Goal: Information Seeking & Learning: Learn about a topic

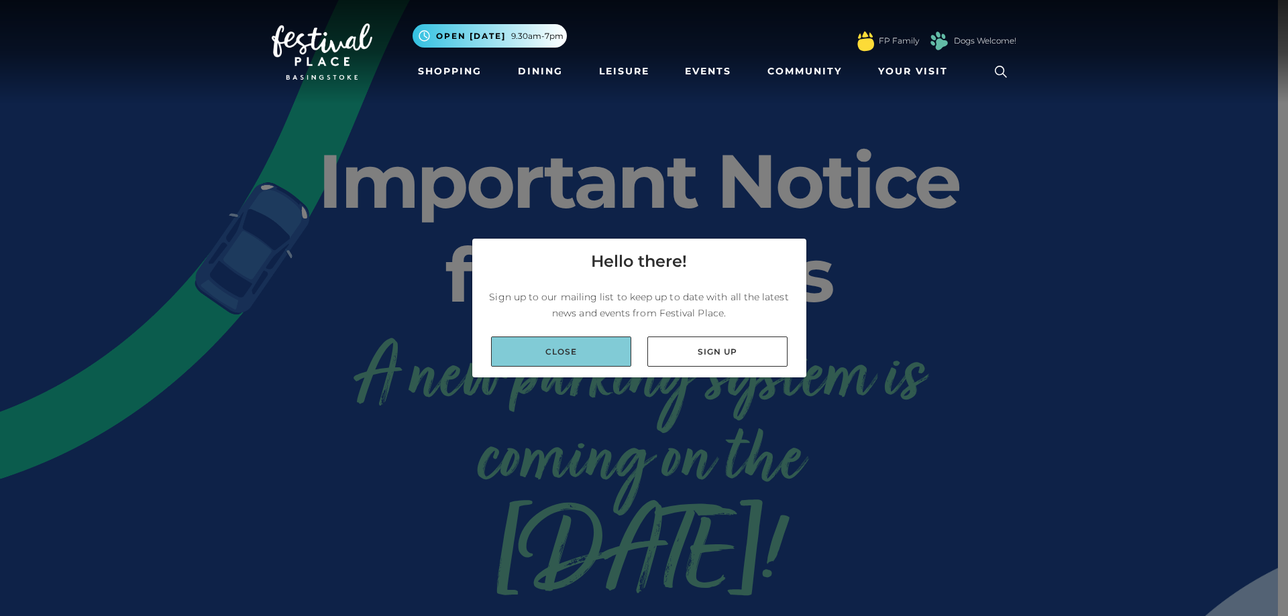
click at [573, 349] on link "Close" at bounding box center [561, 352] width 140 height 30
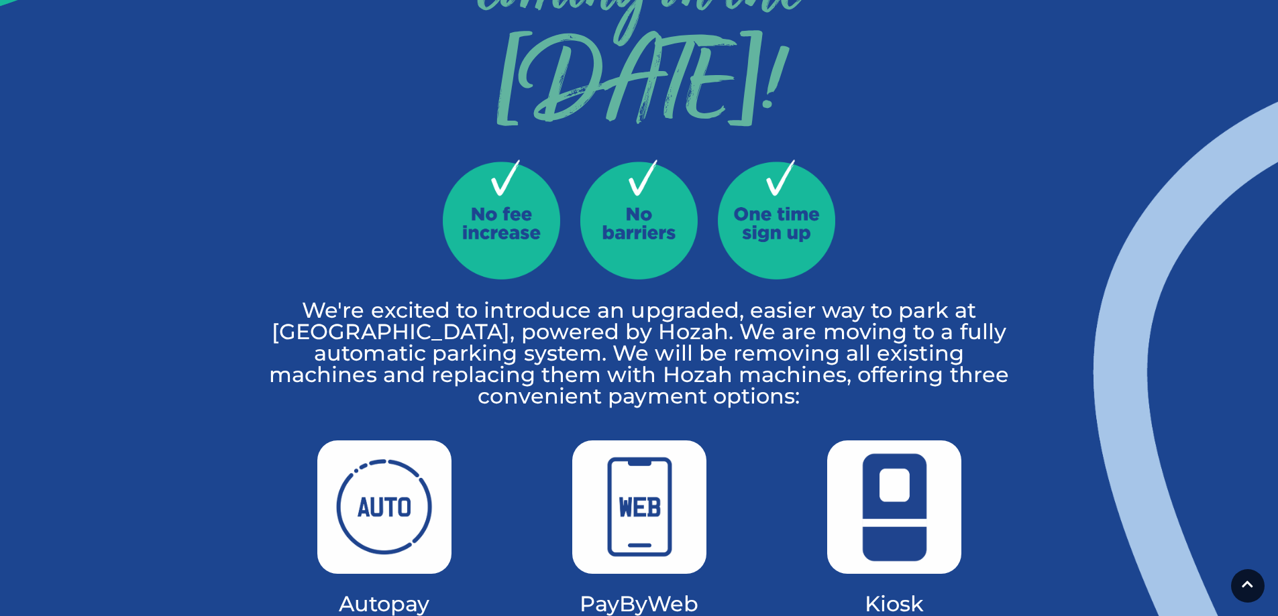
scroll to position [536, 0]
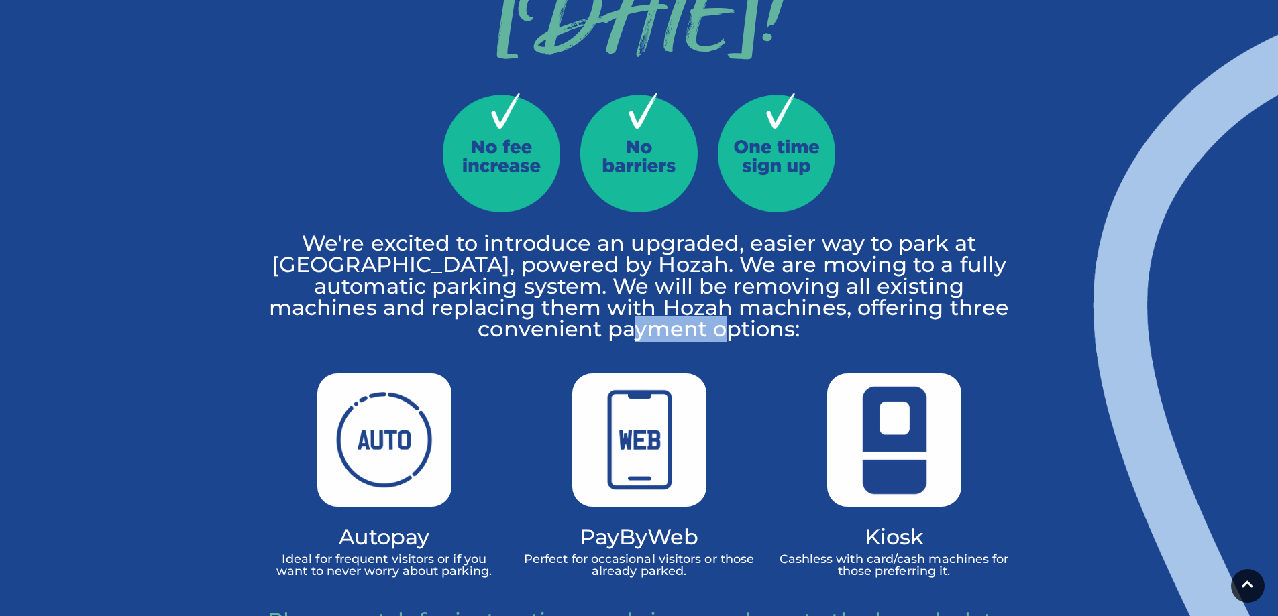
drag, startPoint x: 677, startPoint y: 333, endPoint x: 754, endPoint y: 329, distance: 76.5
click at [754, 329] on p "We're excited to introduce an upgraded, easier way to park at Festival Place, p…" at bounding box center [639, 286] width 744 height 107
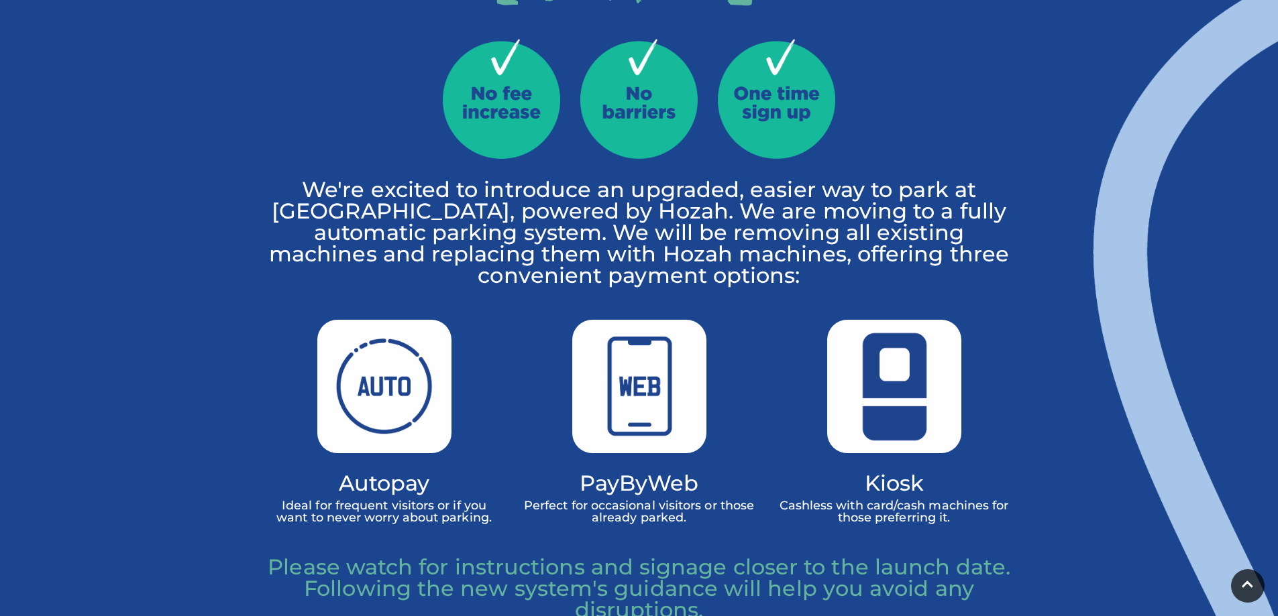
scroll to position [738, 0]
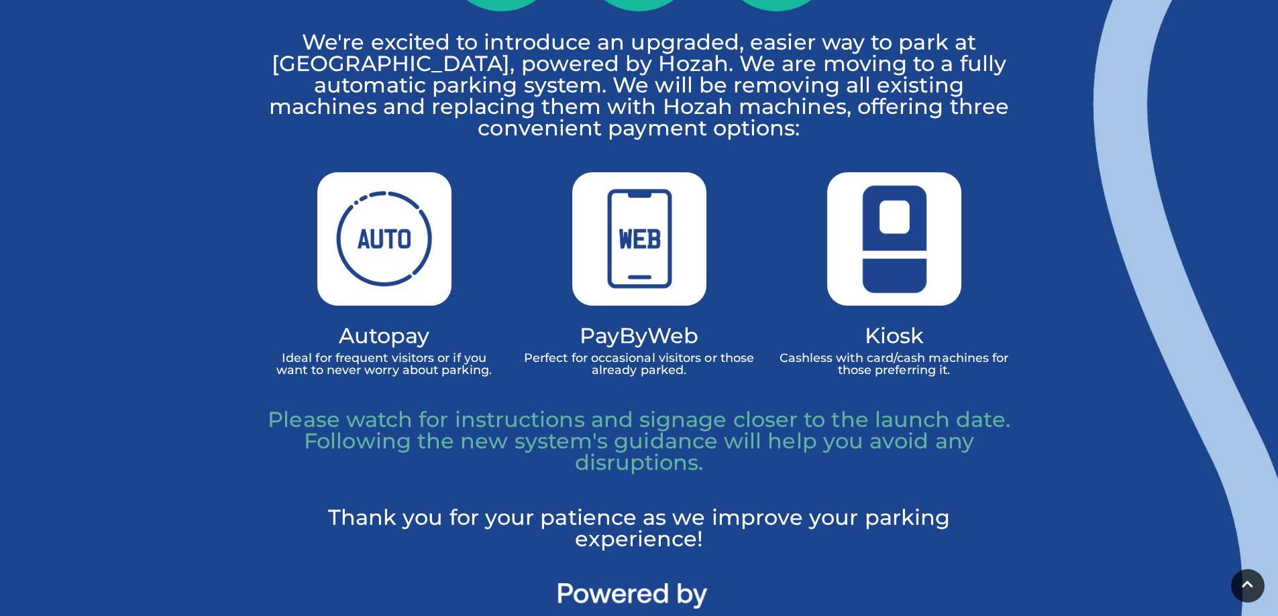
click at [311, 372] on p "Ideal for frequent visitors or if you want to never worry about parking." at bounding box center [384, 364] width 235 height 24
click at [376, 371] on p "Ideal for frequent visitors or if you want to never worry about parking." at bounding box center [384, 364] width 235 height 24
click at [371, 245] on img at bounding box center [384, 238] width 134 height 133
drag, startPoint x: 287, startPoint y: 361, endPoint x: 453, endPoint y: 355, distance: 165.8
click at [453, 355] on p "Ideal for frequent visitors or if you want to never worry about parking." at bounding box center [384, 364] width 235 height 24
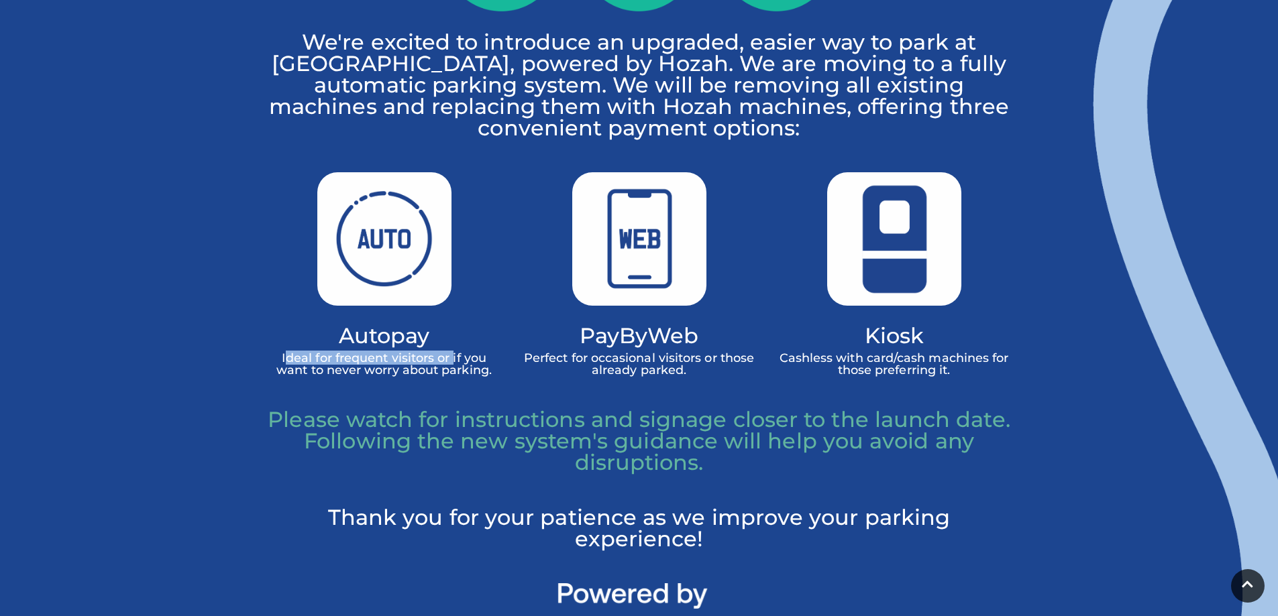
click at [453, 355] on p "Ideal for frequent visitors or if you want to never worry about parking." at bounding box center [384, 364] width 235 height 24
click at [367, 366] on p "Ideal for frequent visitors or if you want to never worry about parking." at bounding box center [384, 364] width 235 height 24
click at [320, 369] on p "Ideal for frequent visitors or if you want to never worry about parking." at bounding box center [384, 364] width 235 height 24
click at [472, 374] on p "Ideal for frequent visitors or if you want to never worry about parking." at bounding box center [384, 364] width 235 height 24
click at [632, 371] on p "Perfect for occasional visitors or those already parked." at bounding box center [639, 364] width 235 height 24
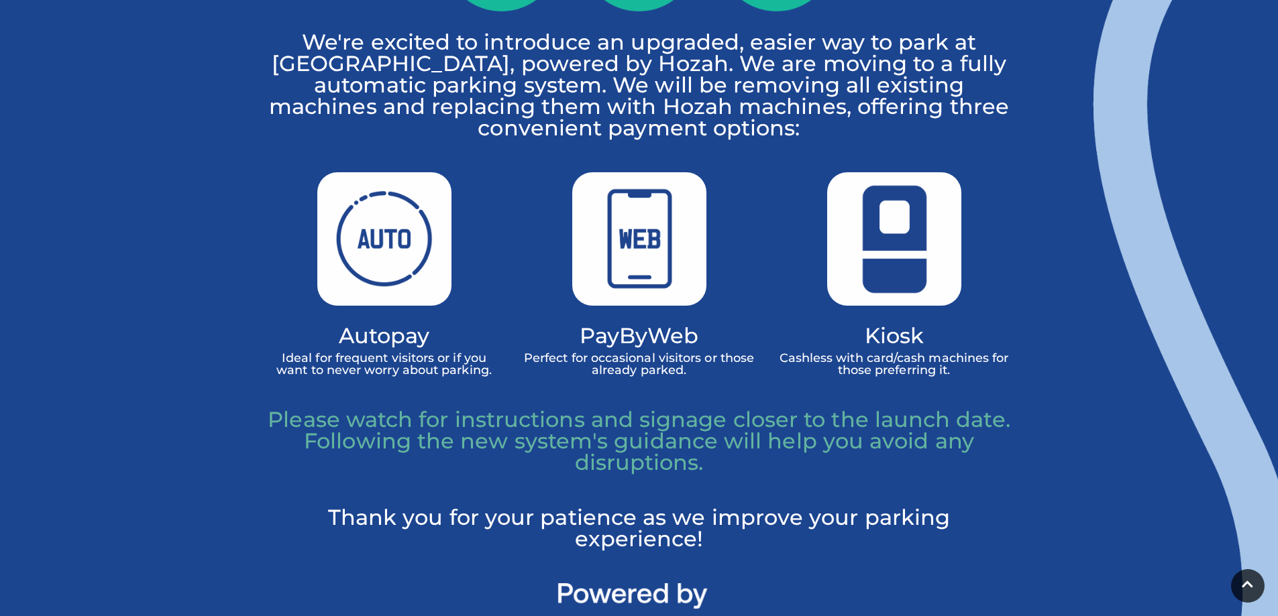
click at [814, 357] on p "Cashless with card/cash machines for those preferring it." at bounding box center [894, 364] width 235 height 24
click at [844, 357] on p "Cashless with card/cash machines for those preferring it." at bounding box center [894, 364] width 235 height 24
click at [955, 359] on p "Cashless with card/cash machines for those preferring it." at bounding box center [894, 364] width 235 height 24
click at [866, 367] on p "Cashless with card/cash machines for those preferring it." at bounding box center [894, 364] width 235 height 24
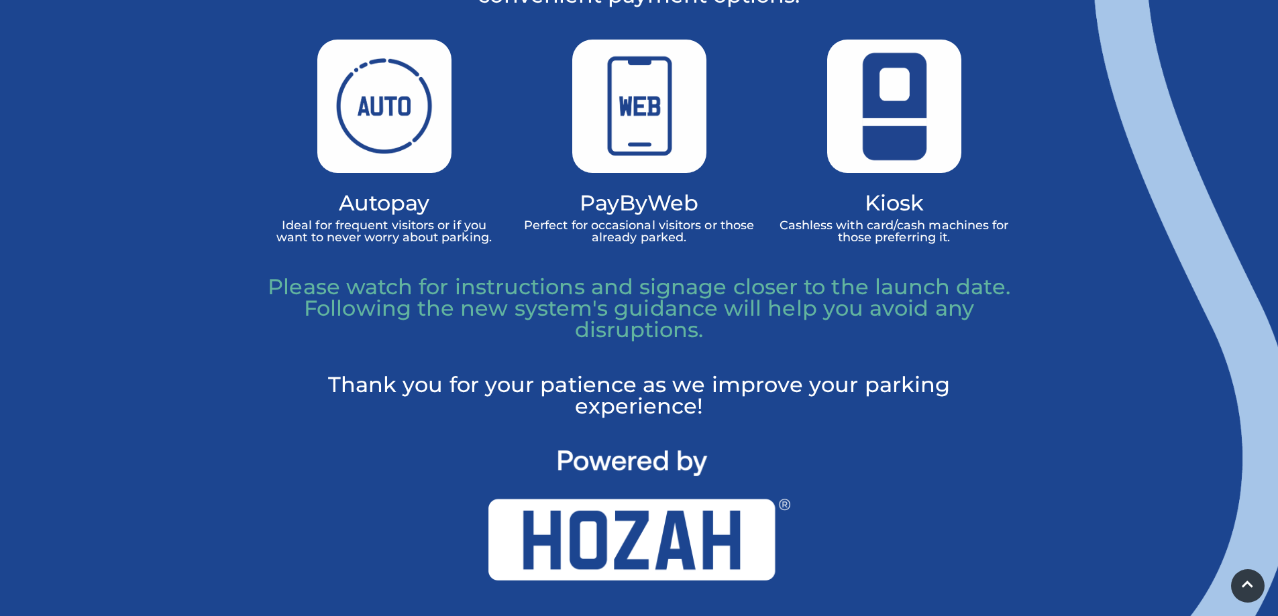
scroll to position [872, 0]
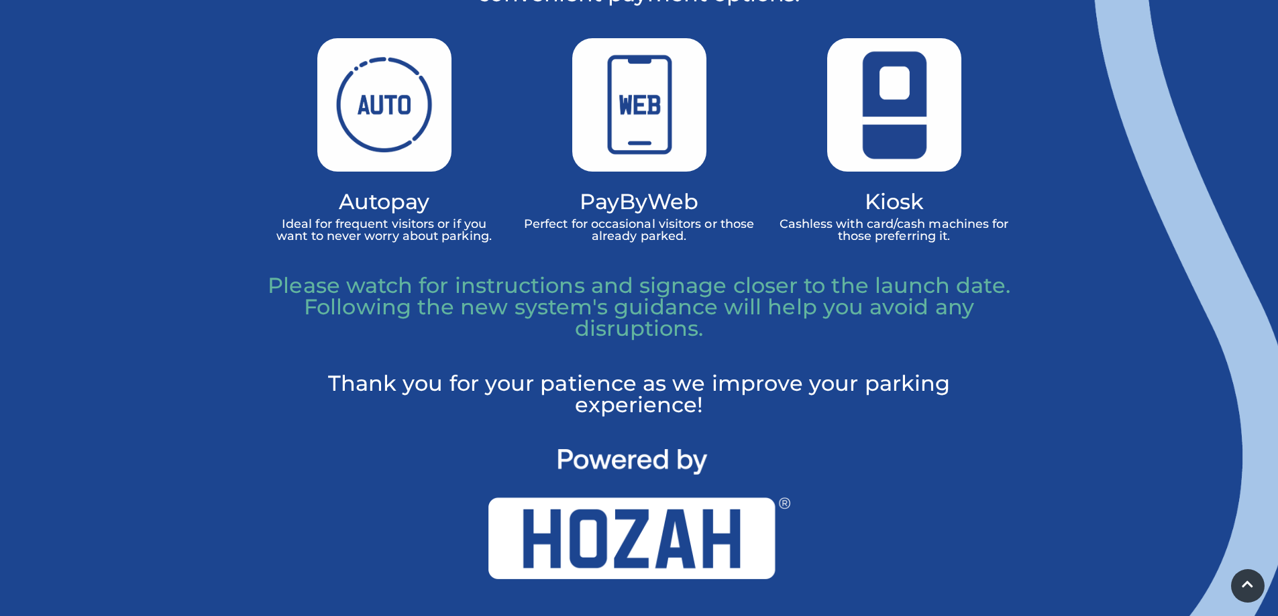
click at [624, 207] on h4 "PayByWeb" at bounding box center [639, 201] width 235 height 19
click at [316, 293] on p "Please watch for instructions and signage closer to the launch date. Following …" at bounding box center [639, 307] width 744 height 64
click at [623, 329] on p "Please watch for instructions and signage closer to the launch date. Following …" at bounding box center [639, 307] width 744 height 64
click at [686, 381] on p "Thank you for your patience as we improve your parking experience!" at bounding box center [639, 394] width 744 height 43
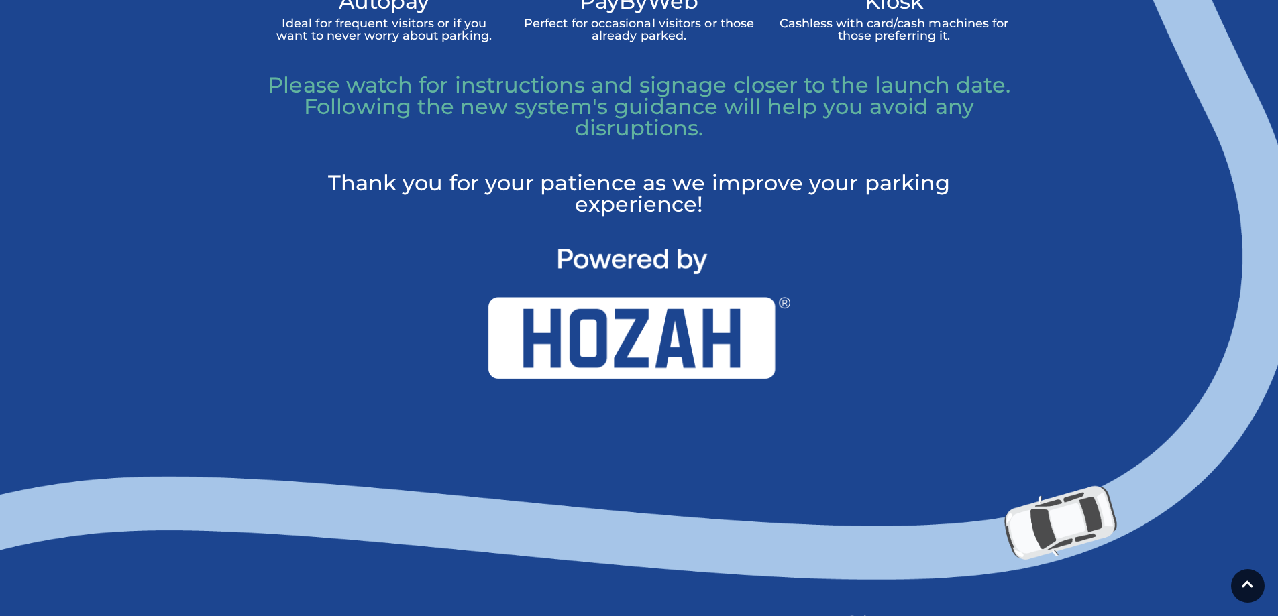
scroll to position [1073, 0]
click at [653, 343] on img at bounding box center [639, 313] width 302 height 130
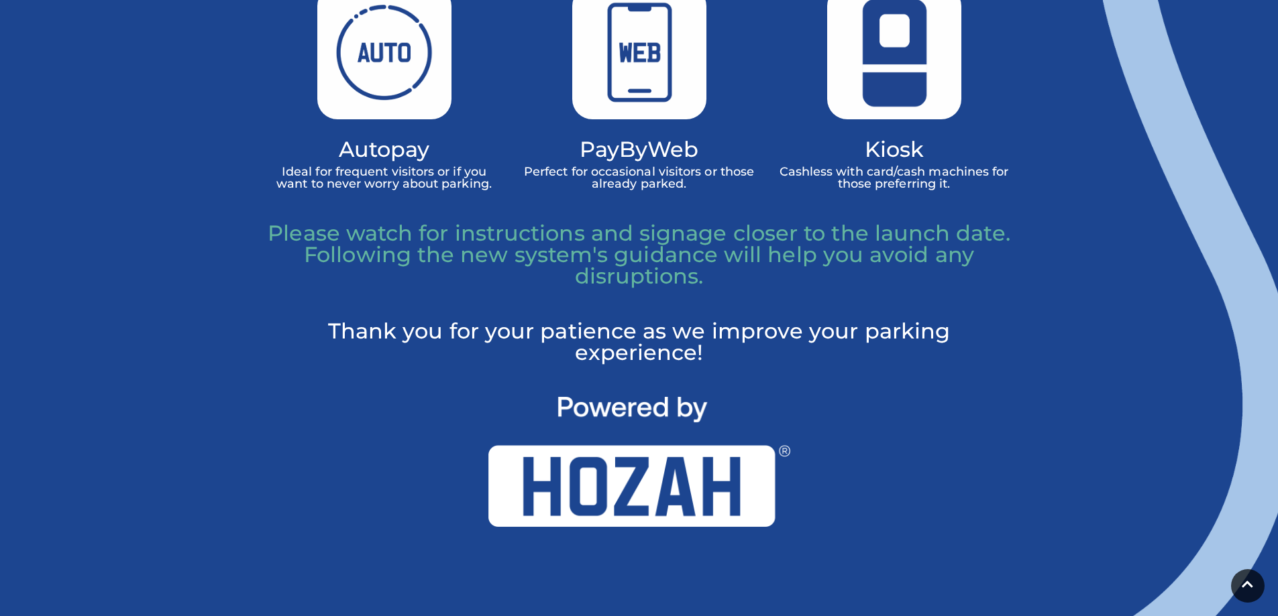
scroll to position [680, 0]
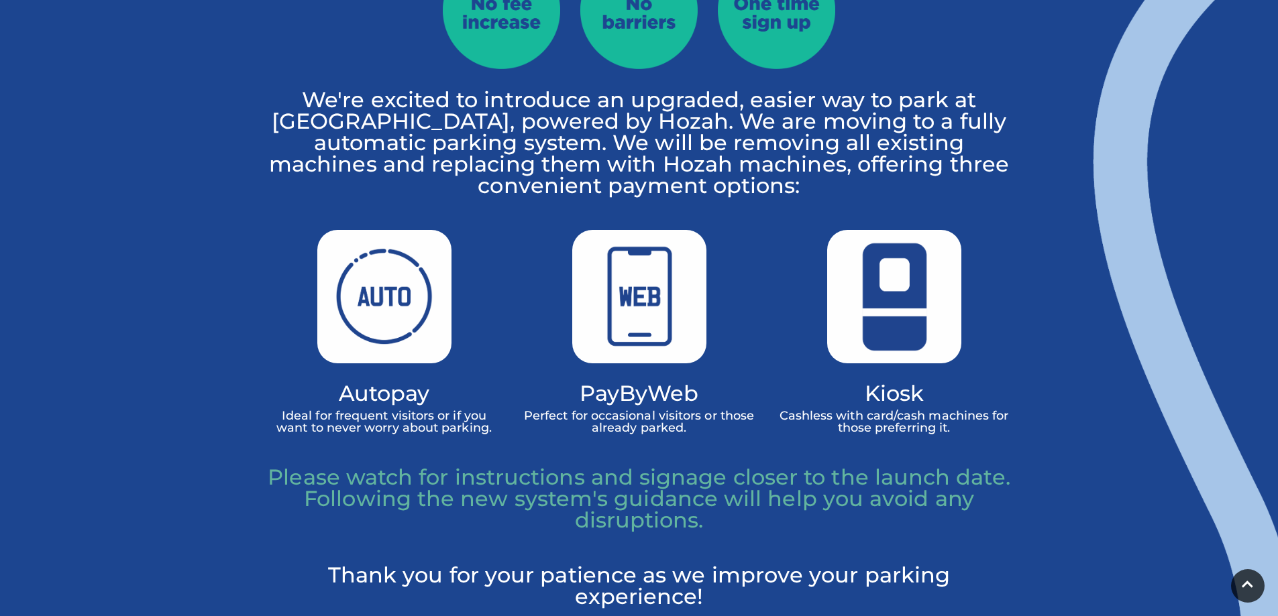
click at [622, 508] on p "Please watch for instructions and signage closer to the launch date. Following …" at bounding box center [639, 499] width 744 height 64
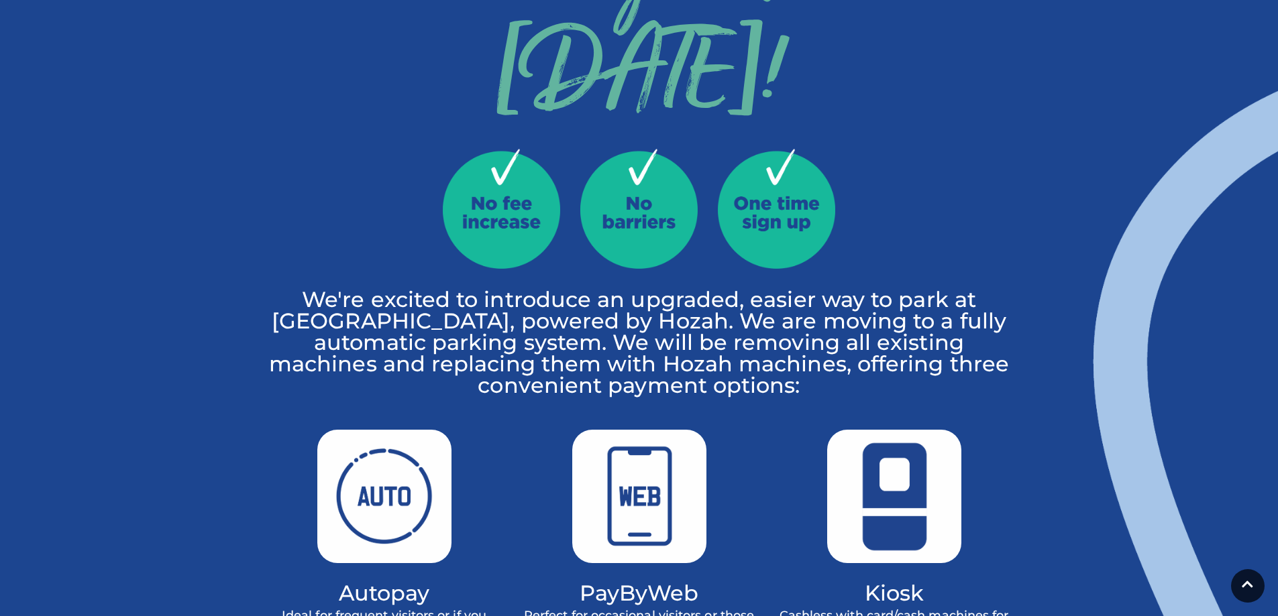
scroll to position [345, 0]
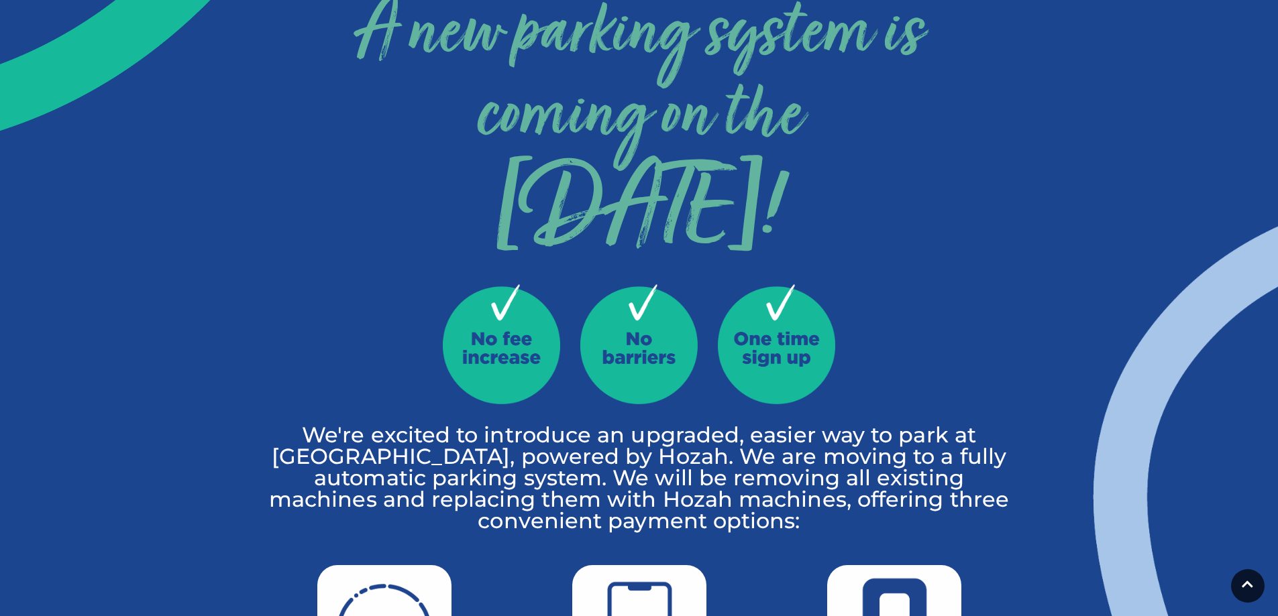
click at [626, 396] on img at bounding box center [638, 344] width 117 height 120
click at [511, 447] on p "We're excited to introduce an upgraded, easier way to park at Festival Place, p…" at bounding box center [639, 478] width 744 height 107
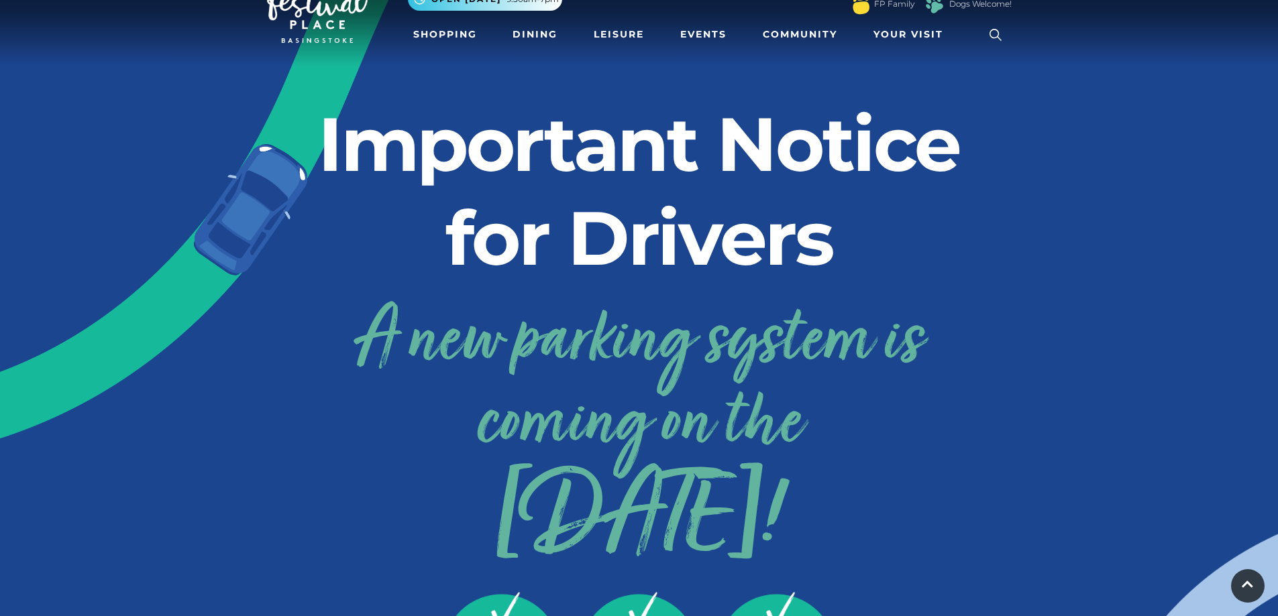
scroll to position [0, 0]
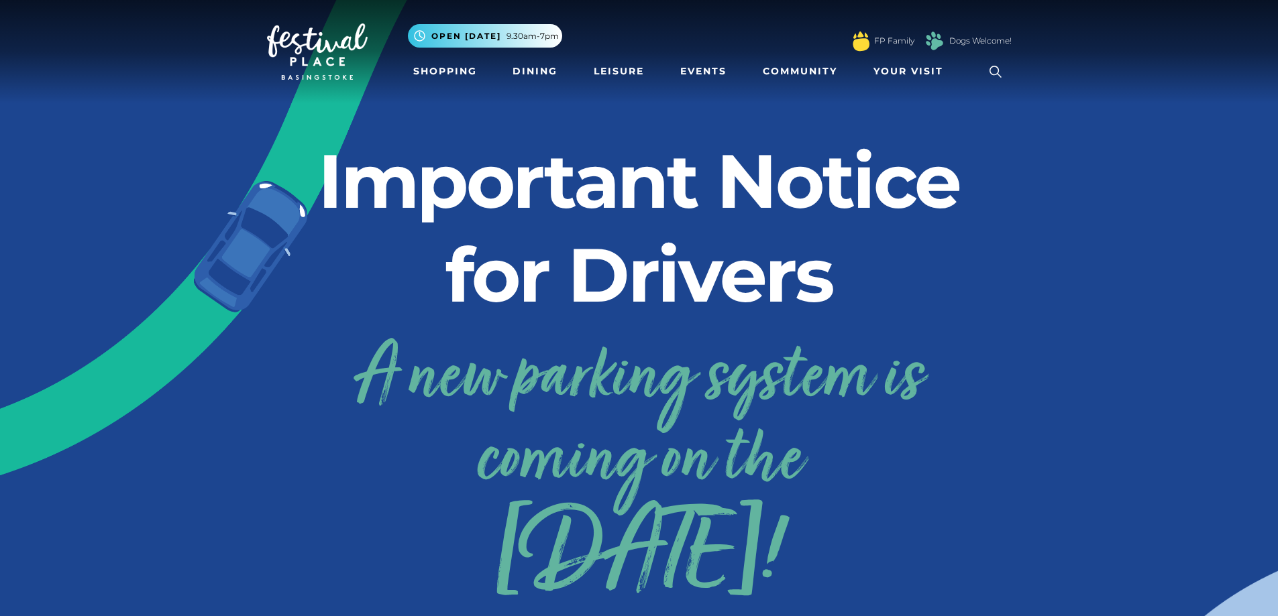
click at [365, 188] on h2 "Important Notice for Drivers" at bounding box center [639, 228] width 744 height 188
click at [431, 184] on h2 "Important Notice for Drivers" at bounding box center [639, 228] width 744 height 188
click at [486, 271] on h2 "Important Notice for Drivers" at bounding box center [639, 228] width 744 height 188
click at [585, 137] on h2 "Important Notice for Drivers" at bounding box center [639, 228] width 744 height 188
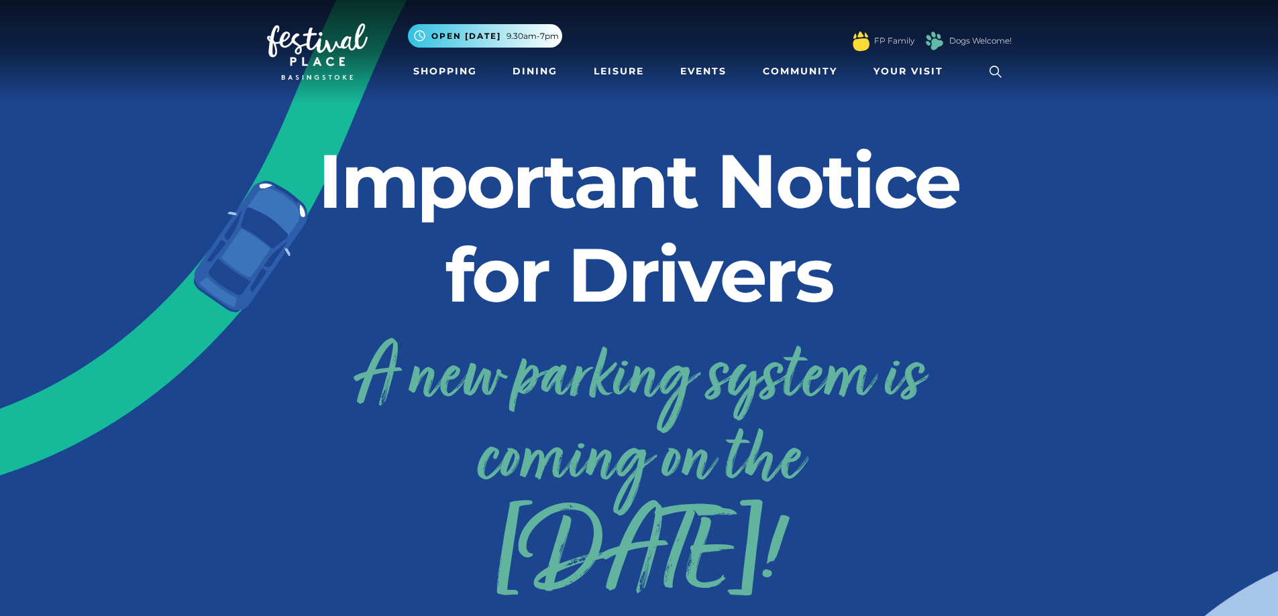
click at [268, 211] on h2 "Important Notice for Drivers" at bounding box center [639, 228] width 744 height 188
drag, startPoint x: 349, startPoint y: 198, endPoint x: 399, endPoint y: 215, distance: 53.2
click at [399, 215] on h2 "Important Notice for Drivers" at bounding box center [639, 228] width 744 height 188
click at [502, 211] on h2 "Important Notice for Drivers" at bounding box center [639, 228] width 744 height 188
click at [458, 141] on h2 "Important Notice for Drivers" at bounding box center [639, 228] width 744 height 188
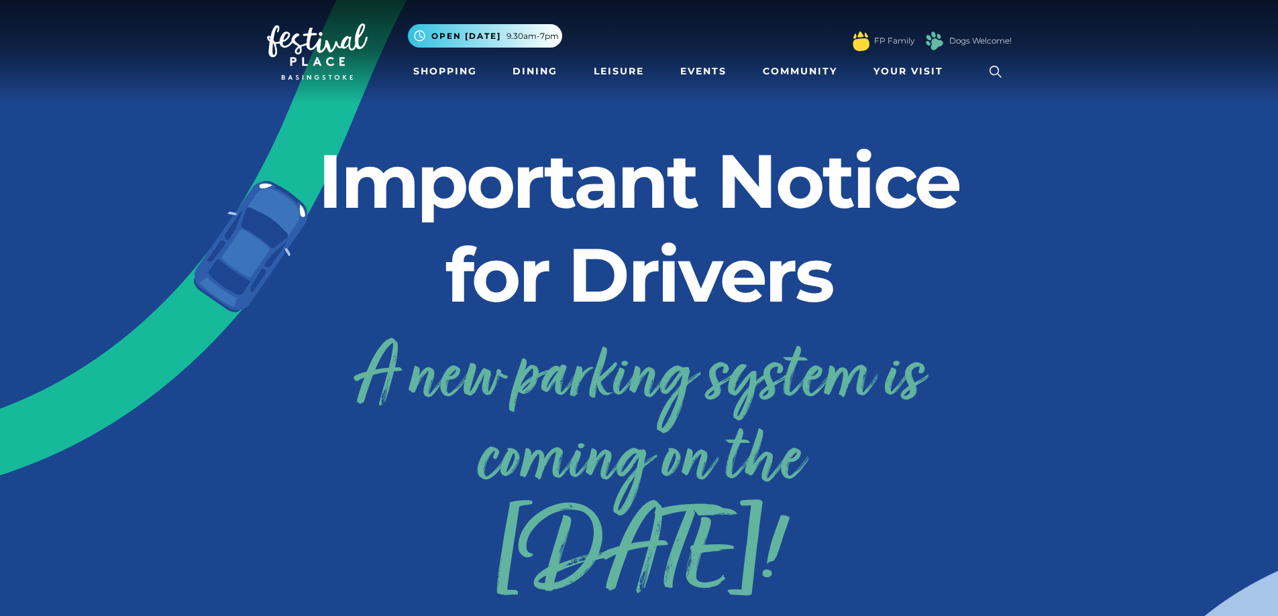
click at [559, 199] on h2 "Important Notice for Drivers" at bounding box center [639, 228] width 744 height 188
click at [737, 160] on h2 "Important Notice for Drivers" at bounding box center [639, 228] width 744 height 188
click at [586, 242] on h2 "Important Notice for Drivers" at bounding box center [639, 228] width 744 height 188
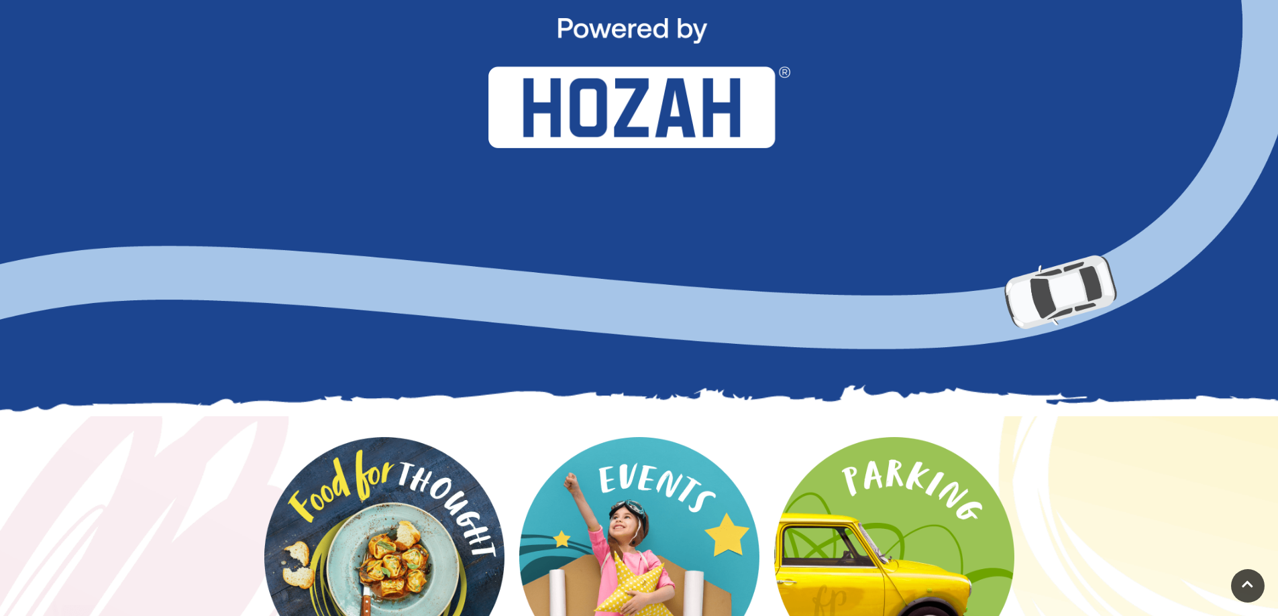
scroll to position [1207, 0]
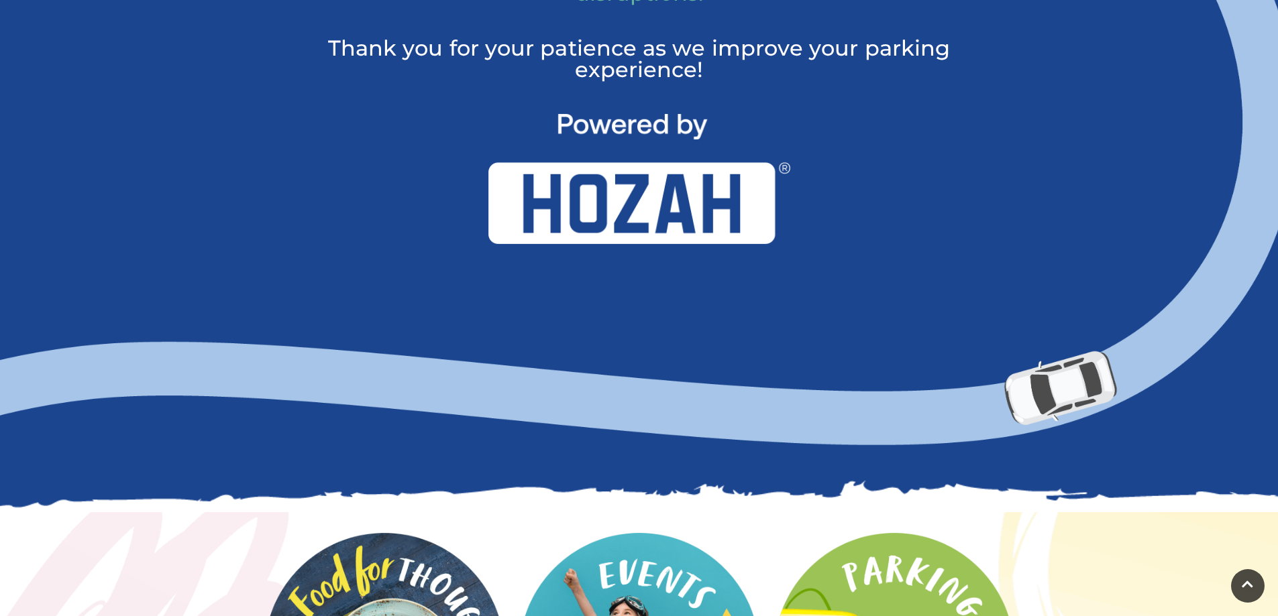
click at [608, 209] on img at bounding box center [639, 179] width 302 height 130
drag, startPoint x: 534, startPoint y: 205, endPoint x: 677, endPoint y: 123, distance: 165.2
click at [669, 211] on img at bounding box center [639, 179] width 302 height 130
click at [677, 123] on img at bounding box center [639, 179] width 302 height 130
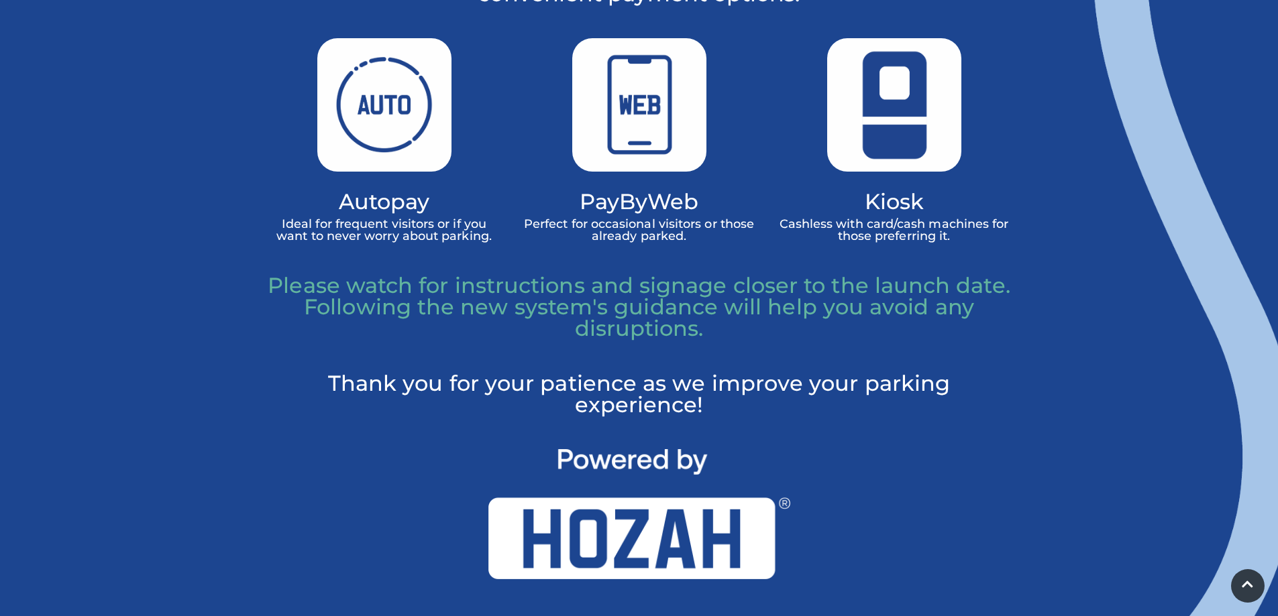
click at [679, 311] on p "Please watch for instructions and signage closer to the launch date. Following …" at bounding box center [639, 307] width 744 height 64
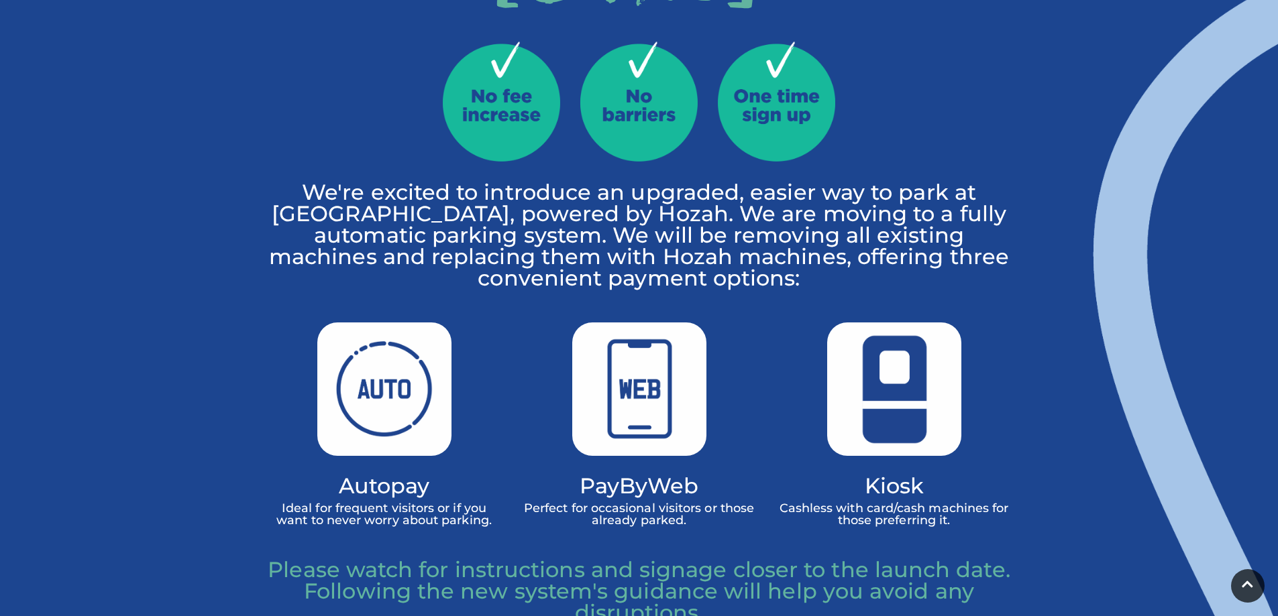
scroll to position [469, 0]
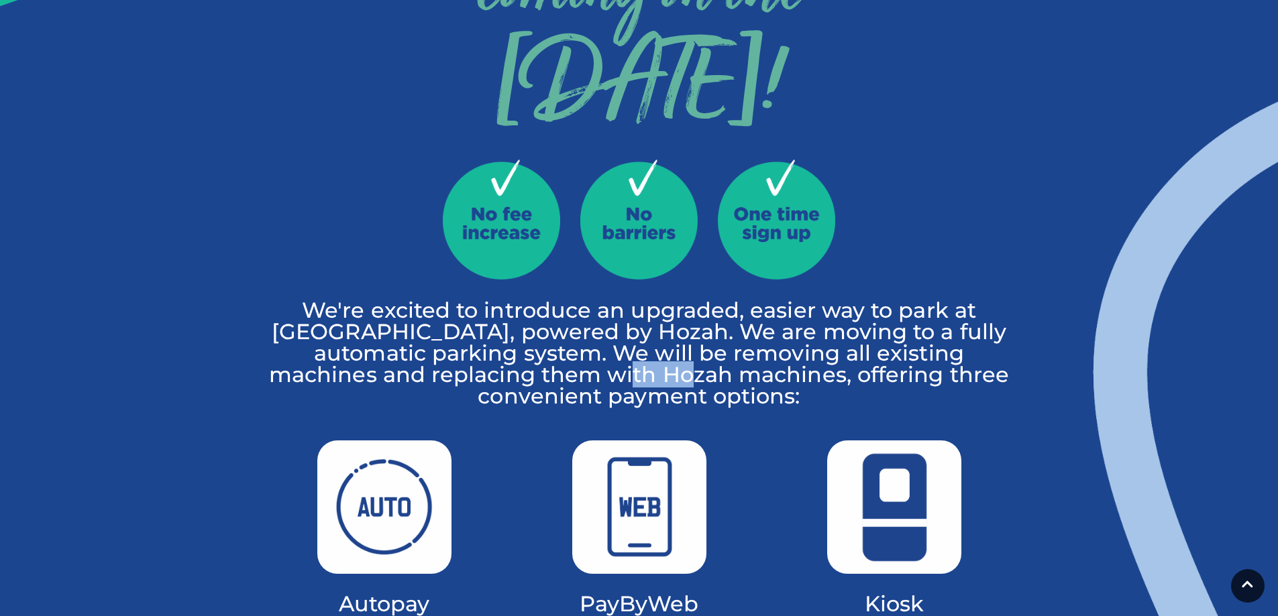
drag, startPoint x: 667, startPoint y: 374, endPoint x: 728, endPoint y: 375, distance: 61.0
click at [728, 375] on p "We're excited to introduce an upgraded, easier way to park at Festival Place, p…" at bounding box center [639, 353] width 744 height 107
click at [388, 374] on p "We're excited to introduce an upgraded, easier way to park at Festival Place, p…" at bounding box center [639, 353] width 744 height 107
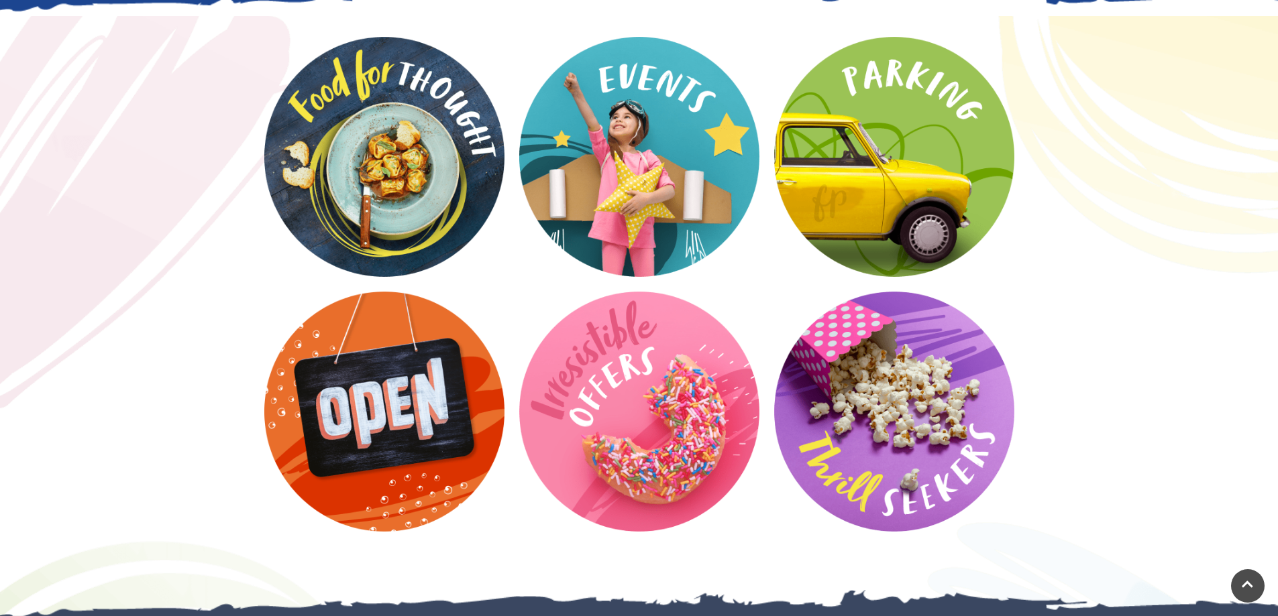
scroll to position [1609, 0]
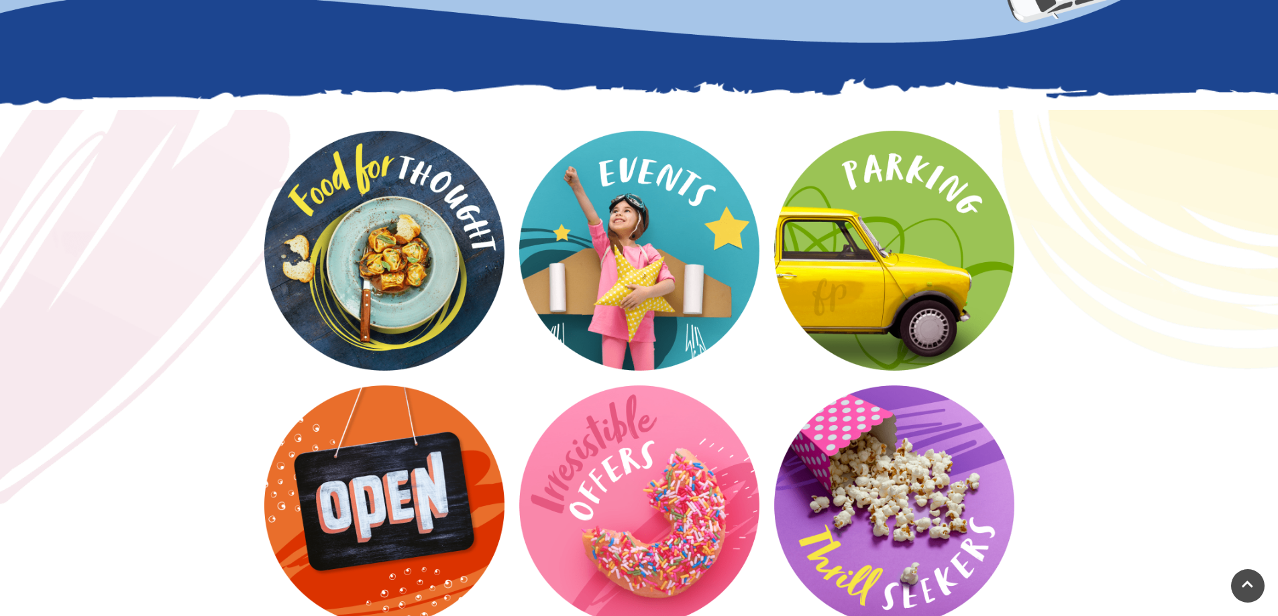
drag, startPoint x: 113, startPoint y: 327, endPoint x: 182, endPoint y: 262, distance: 94.9
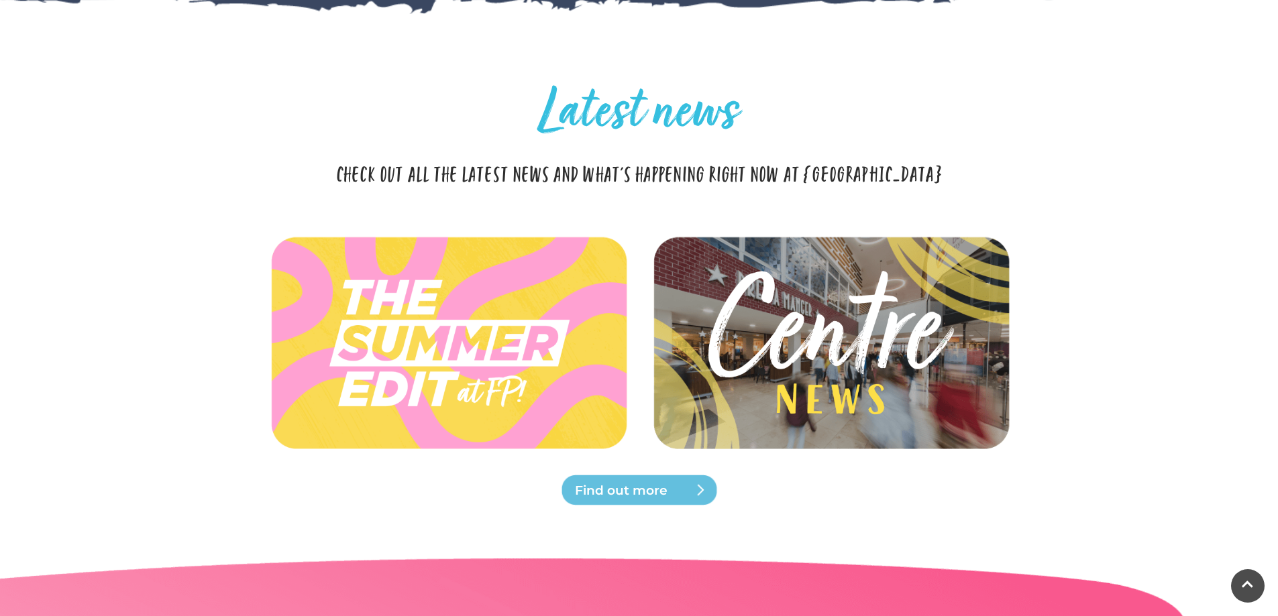
scroll to position [2826, 0]
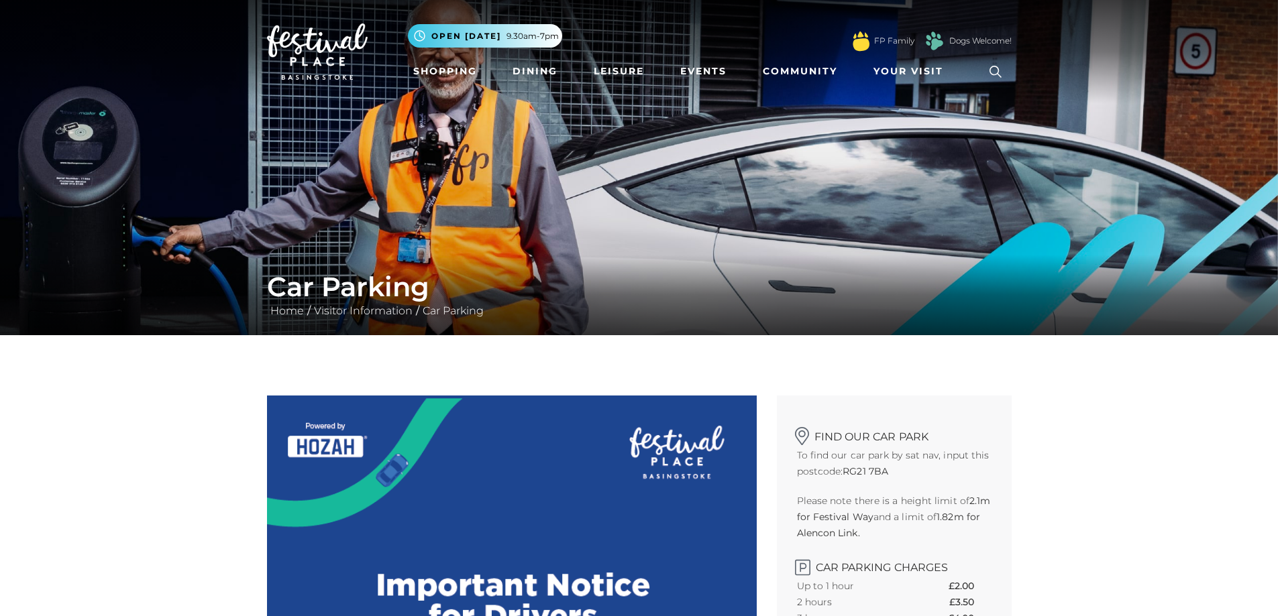
click at [339, 283] on h1 "Car Parking" at bounding box center [639, 287] width 744 height 32
drag, startPoint x: 673, startPoint y: 349, endPoint x: 1000, endPoint y: 348, distance: 327.3
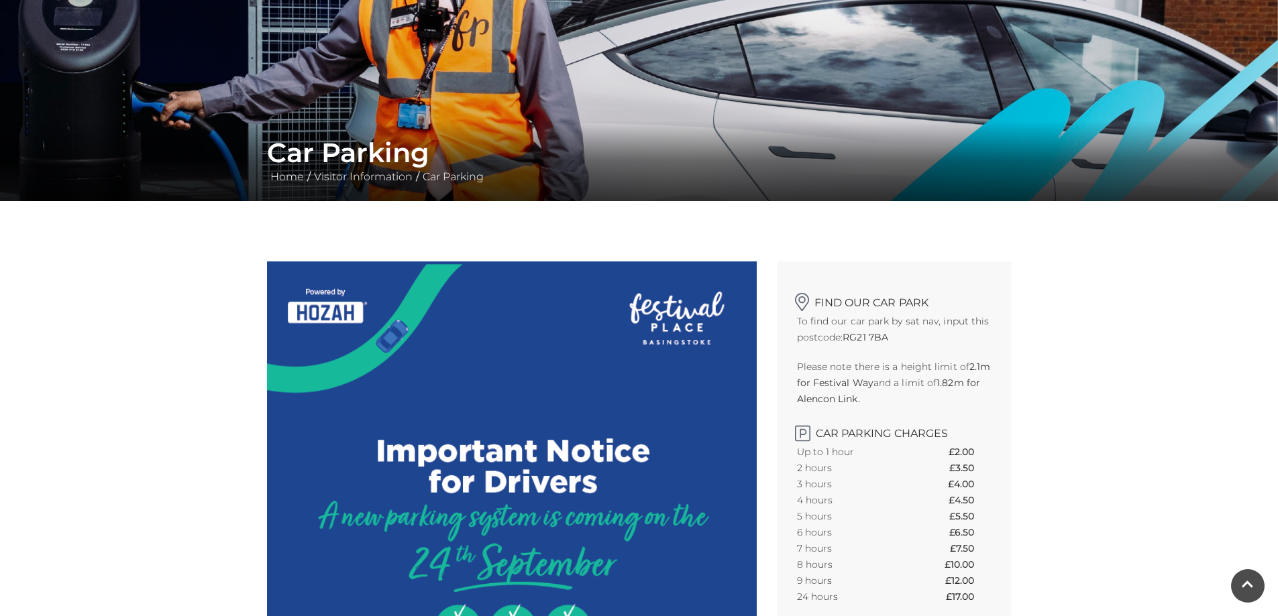
scroll to position [201, 0]
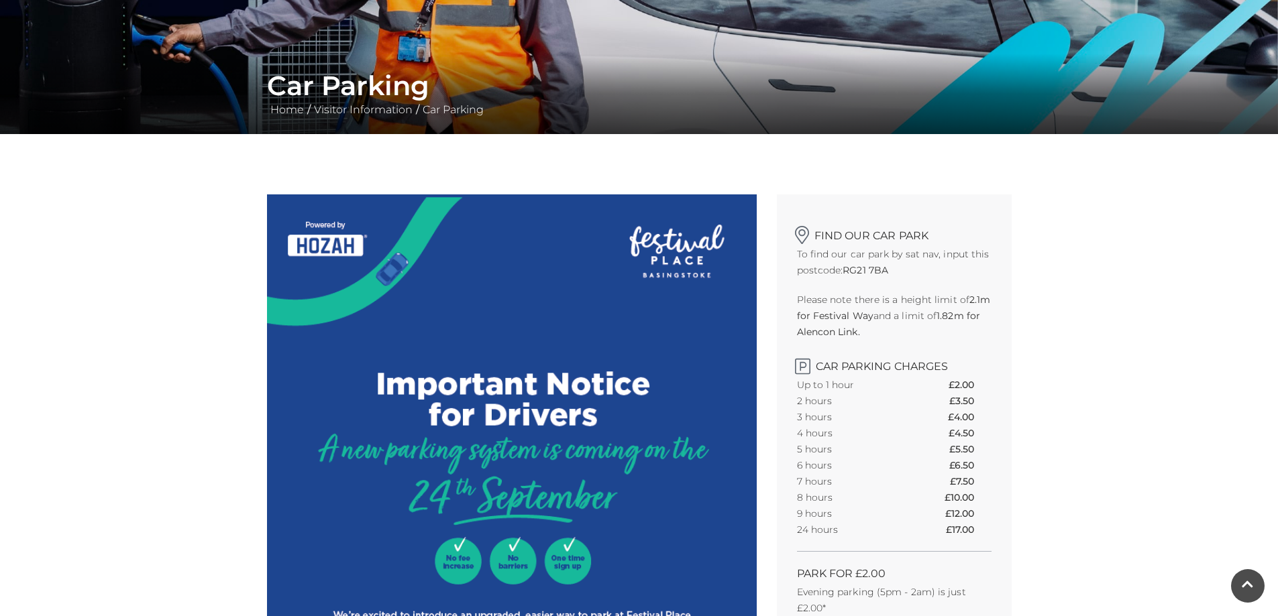
click at [463, 559] on img at bounding box center [512, 589] width 490 height 791
click at [534, 569] on img at bounding box center [512, 589] width 490 height 791
click at [471, 566] on img at bounding box center [512, 589] width 490 height 791
drag, startPoint x: 457, startPoint y: 561, endPoint x: 471, endPoint y: 561, distance: 14.8
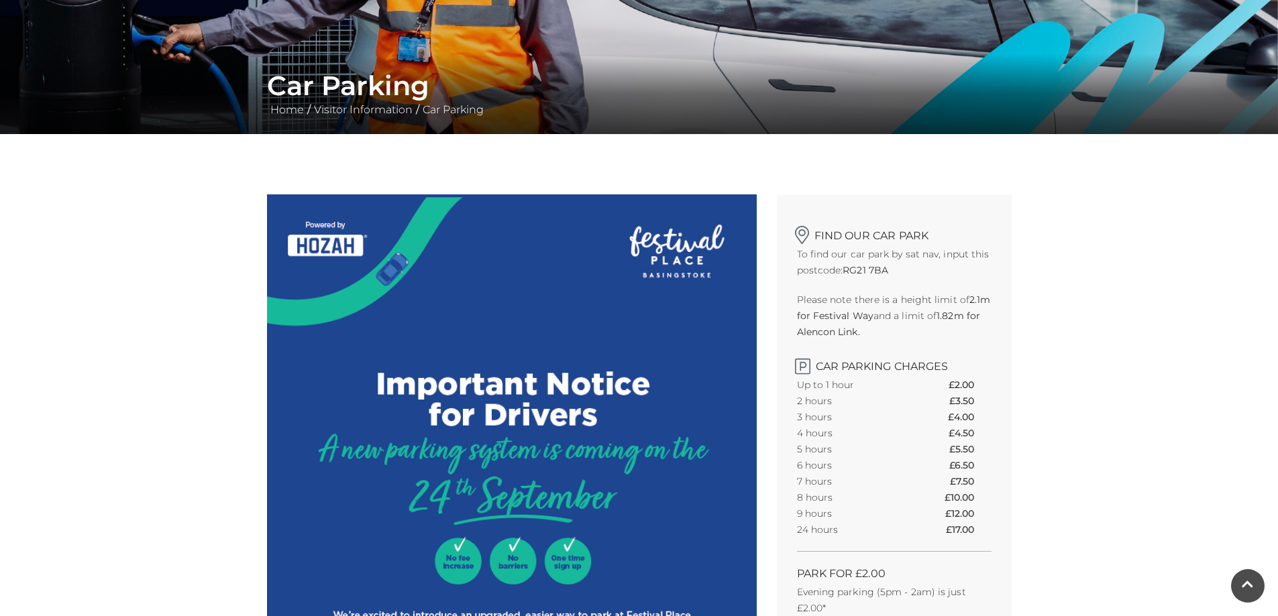
click at [471, 561] on img at bounding box center [512, 589] width 490 height 791
click at [454, 568] on img at bounding box center [512, 589] width 490 height 791
click at [474, 549] on img at bounding box center [512, 589] width 490 height 791
drag, startPoint x: 478, startPoint y: 487, endPoint x: 469, endPoint y: 430, distance: 57.8
click at [478, 486] on img at bounding box center [512, 589] width 490 height 791
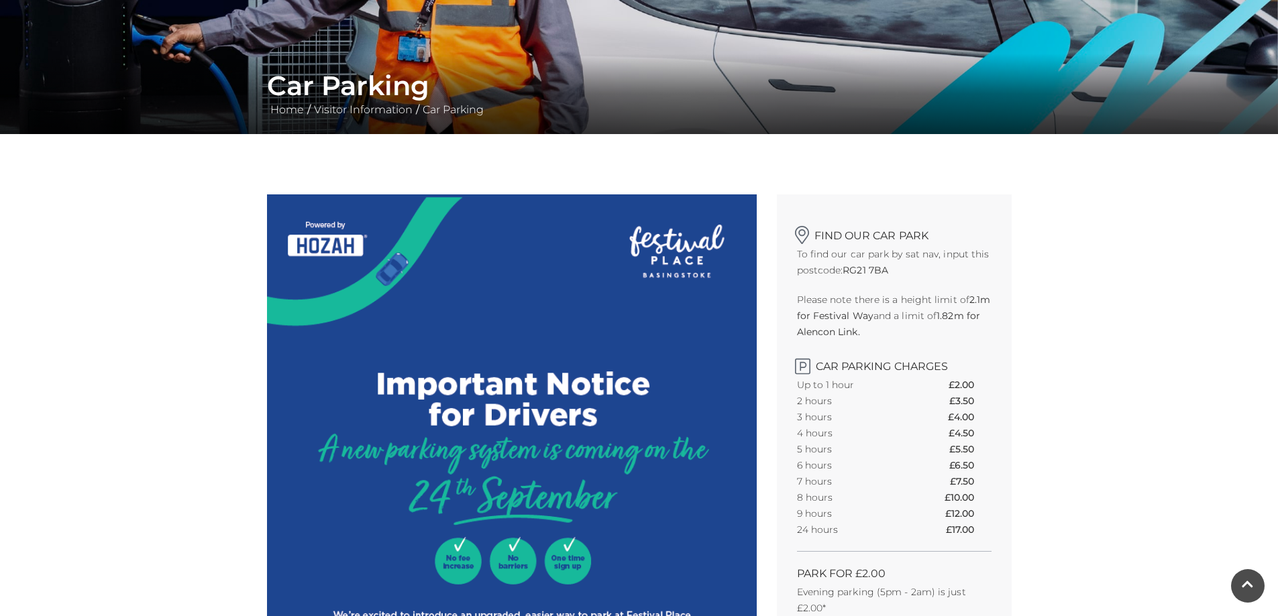
click at [467, 406] on img at bounding box center [512, 589] width 490 height 791
click at [463, 404] on img at bounding box center [512, 589] width 490 height 791
click at [462, 404] on img at bounding box center [512, 589] width 490 height 791
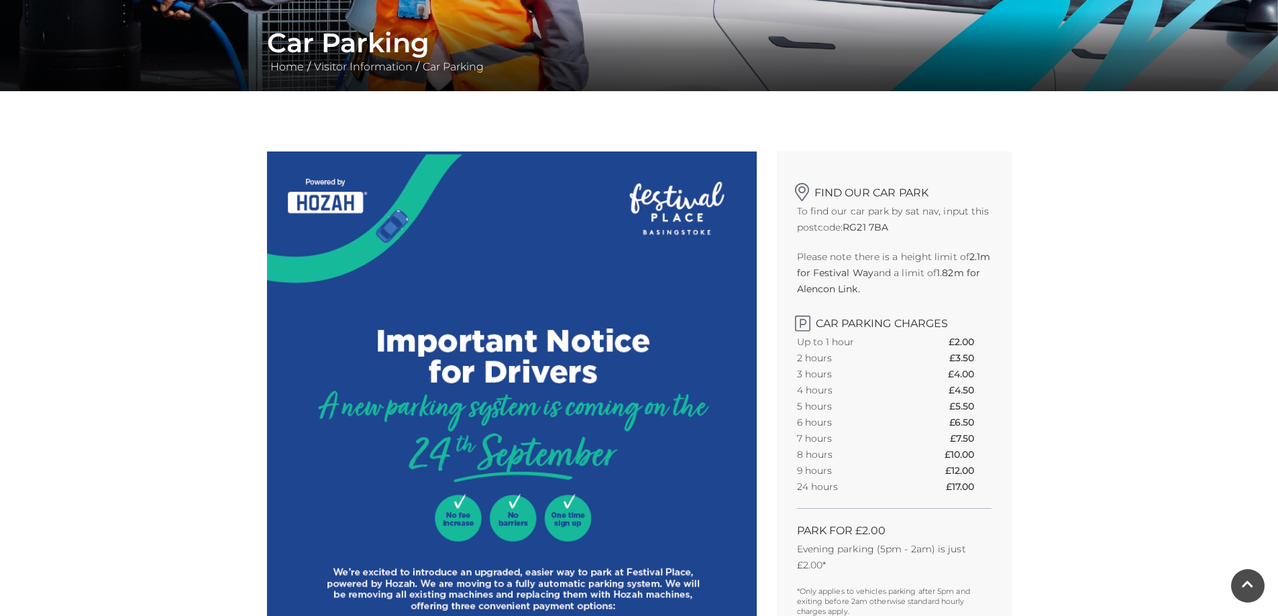
scroll to position [268, 0]
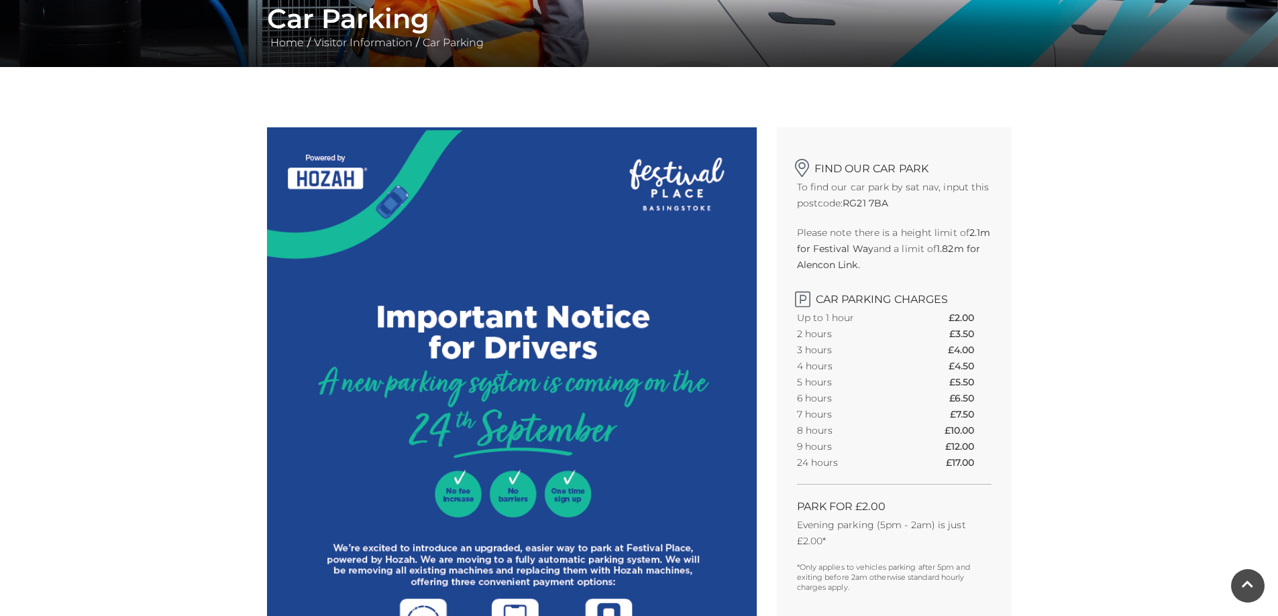
click at [512, 498] on img at bounding box center [512, 522] width 490 height 791
click at [573, 492] on img at bounding box center [512, 522] width 490 height 791
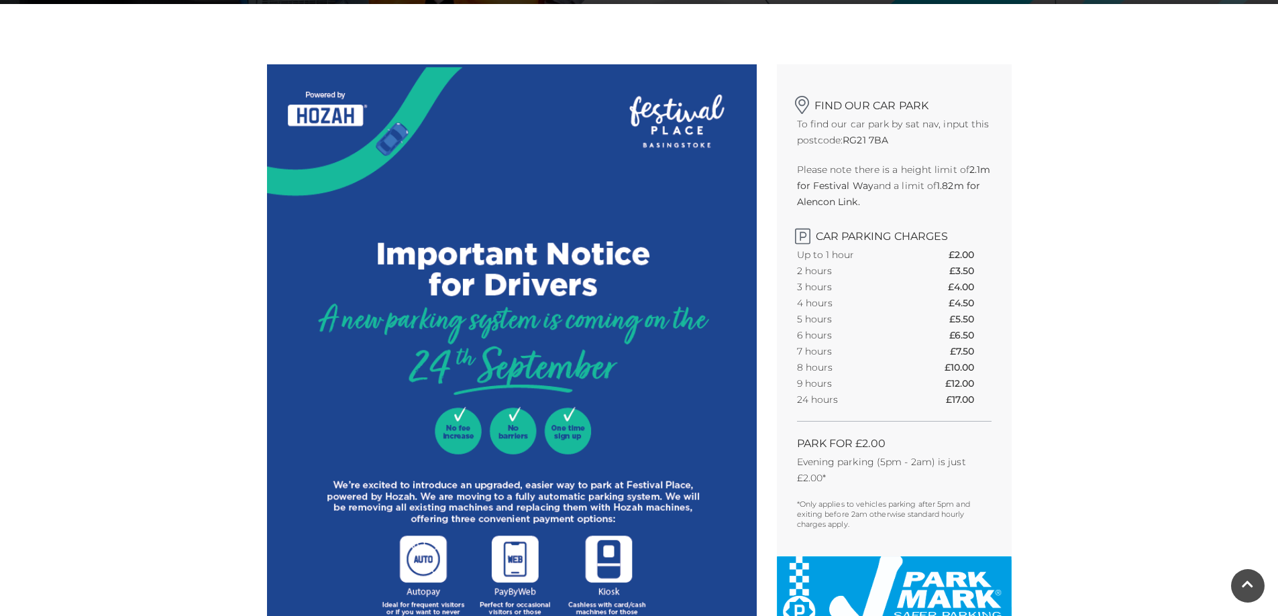
scroll to position [402, 0]
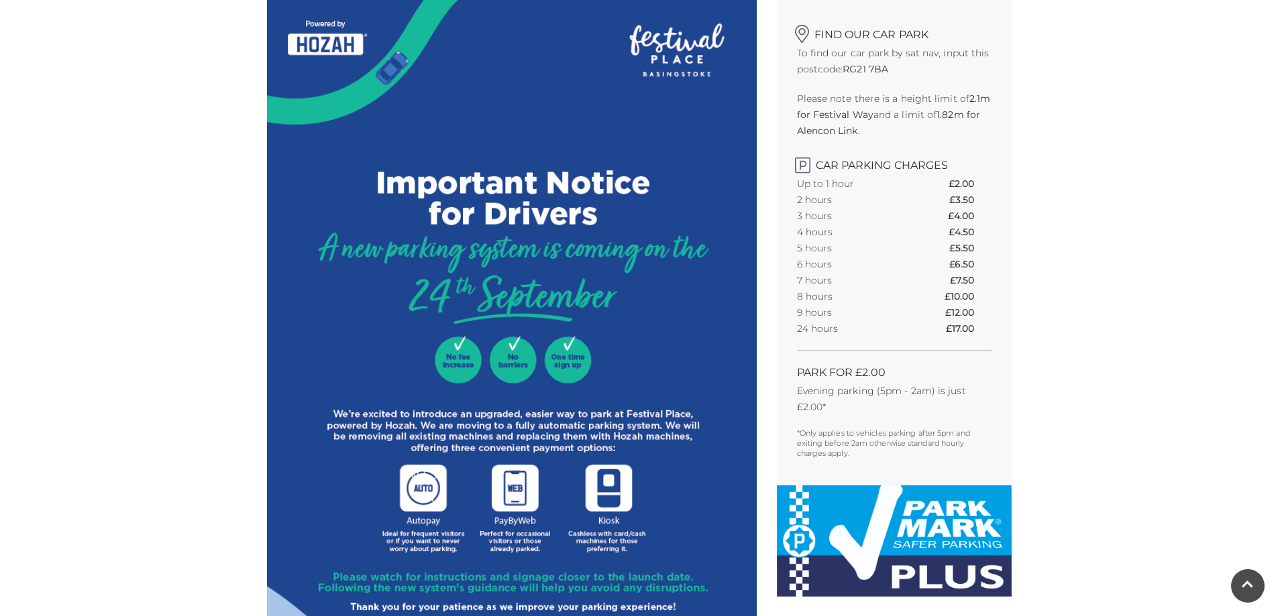
click at [509, 363] on img at bounding box center [512, 388] width 490 height 791
click at [522, 306] on img at bounding box center [512, 388] width 490 height 791
click at [522, 233] on img at bounding box center [512, 388] width 490 height 791
click at [523, 238] on img at bounding box center [512, 388] width 490 height 791
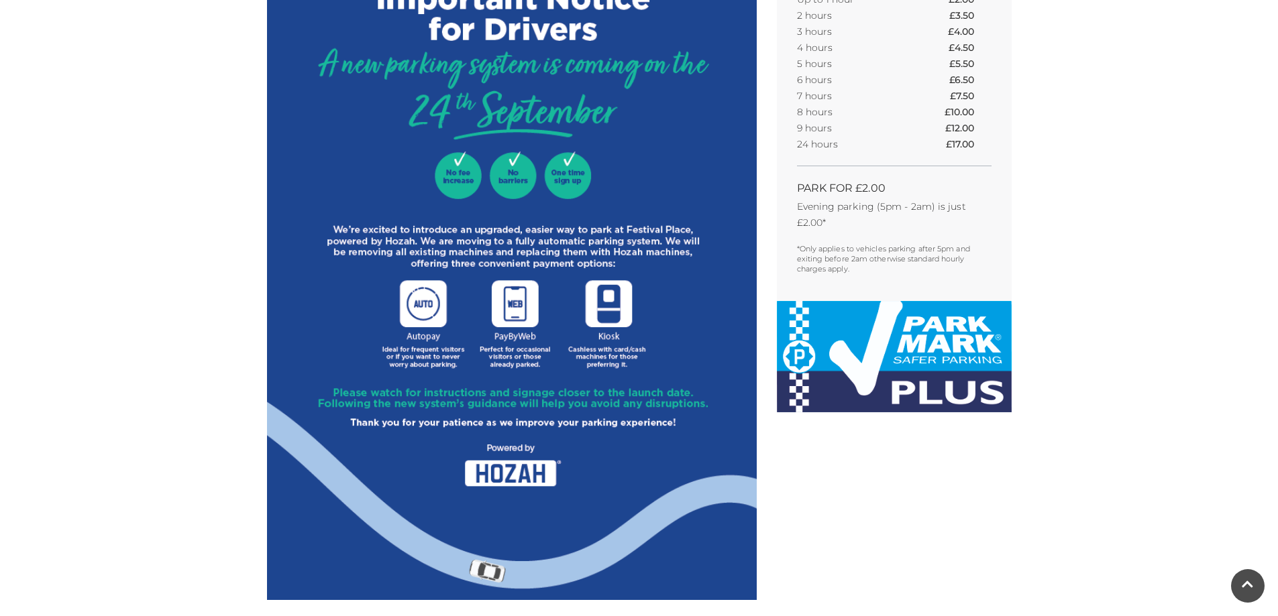
scroll to position [604, 0]
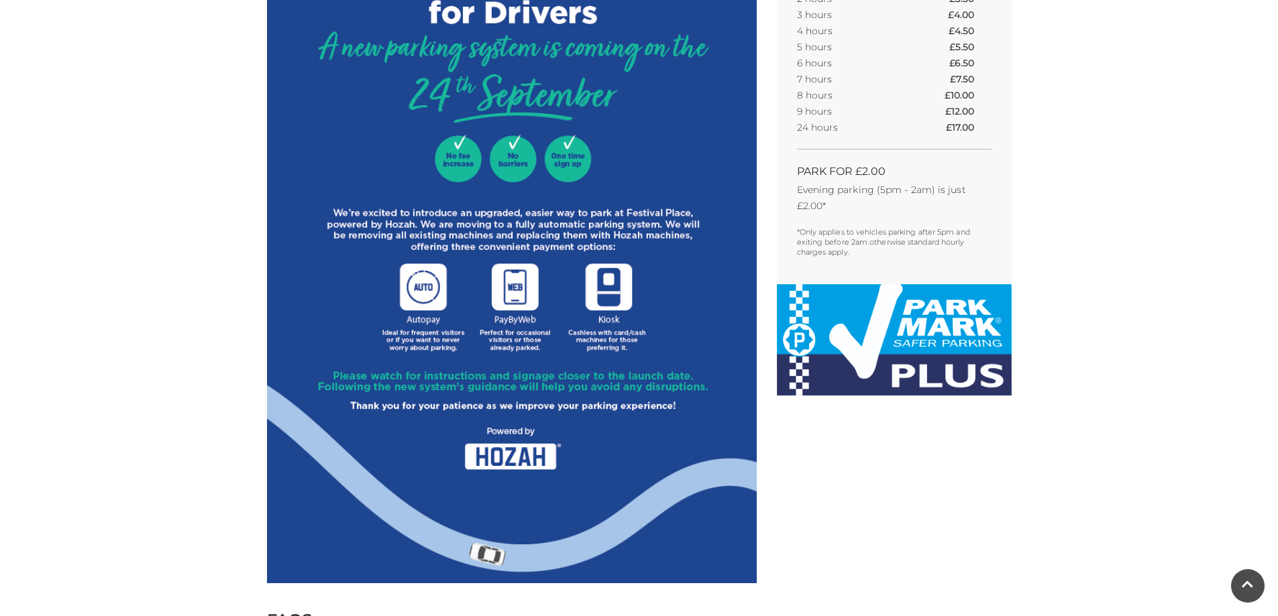
click at [487, 236] on img at bounding box center [512, 187] width 490 height 791
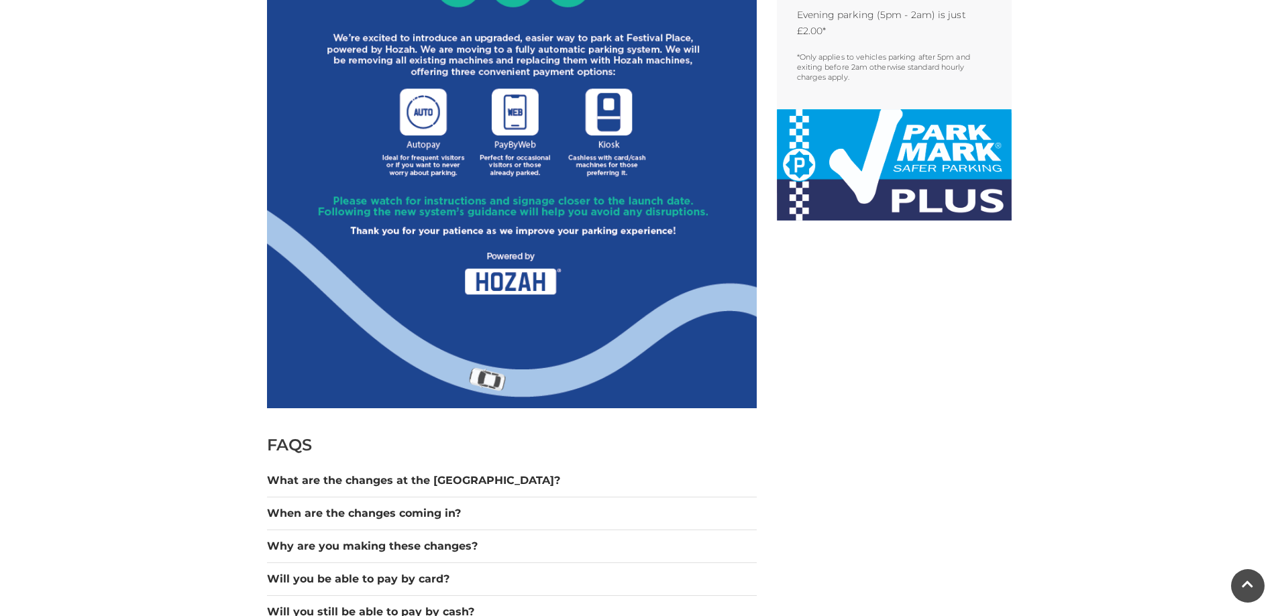
scroll to position [805, 0]
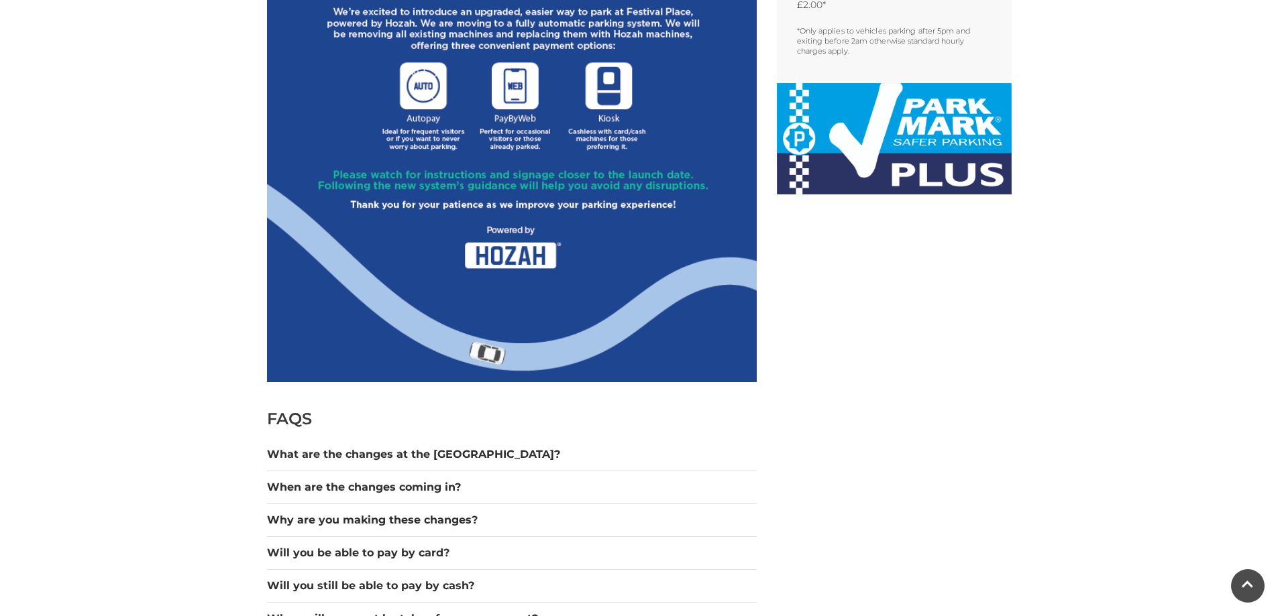
drag, startPoint x: 175, startPoint y: 361, endPoint x: 793, endPoint y: 373, distance: 618.4
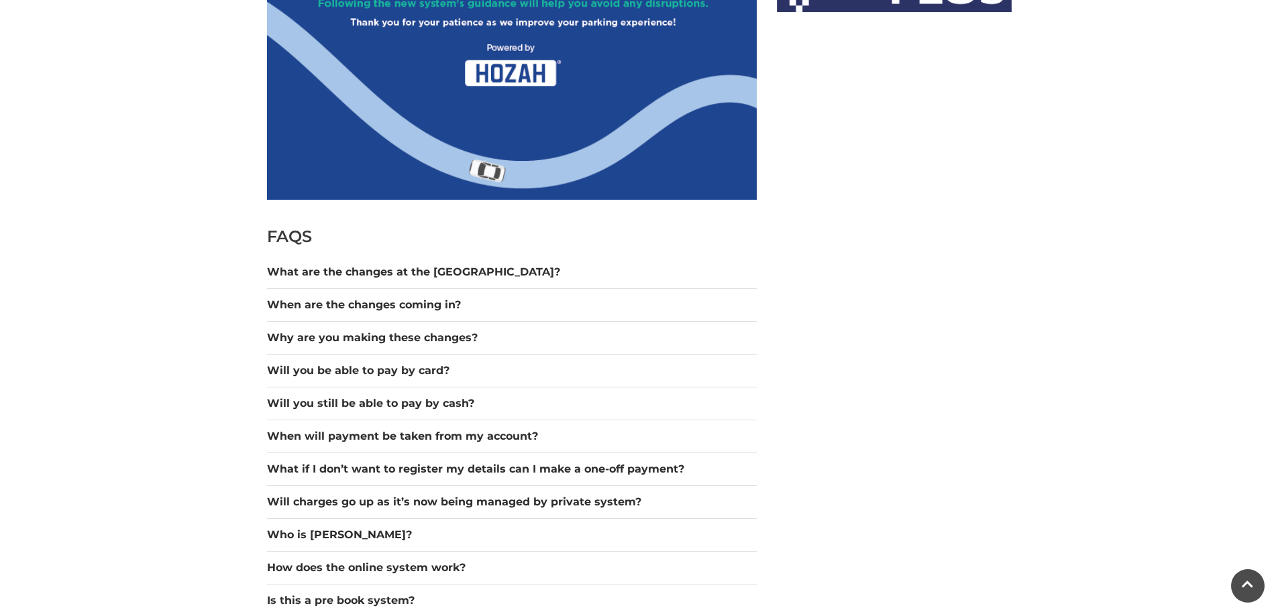
scroll to position [1006, 0]
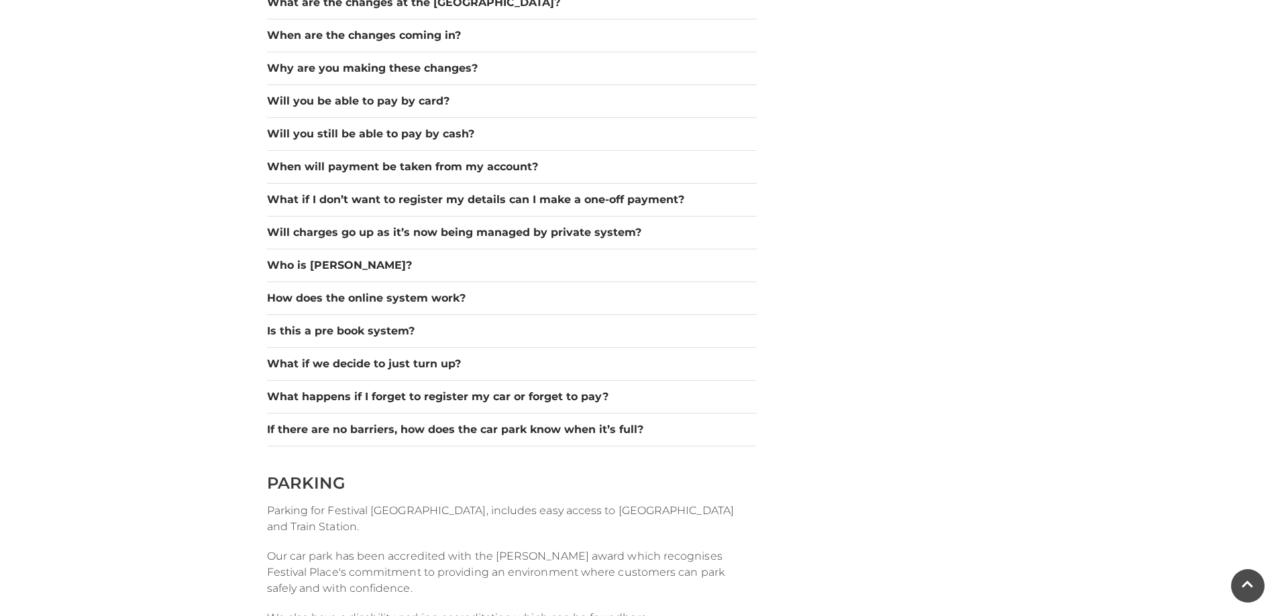
scroll to position [1475, 0]
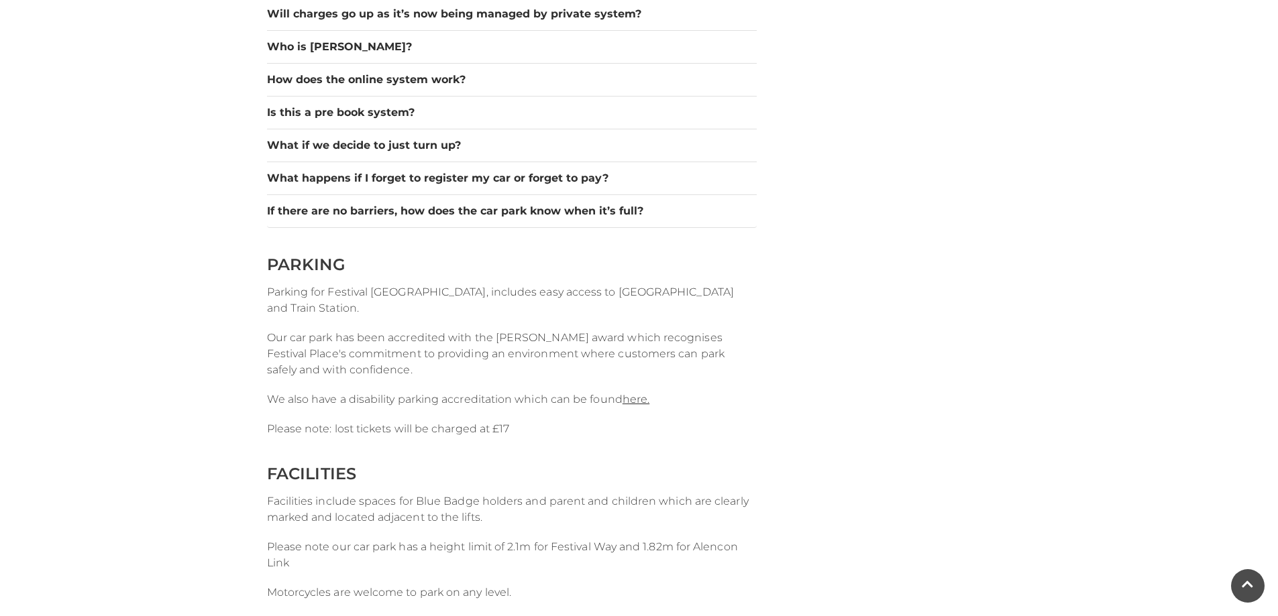
click at [459, 410] on div "FAQS What are the changes at the [GEOGRAPHIC_DATA]? The changes are designed to…" at bounding box center [512, 314] width 510 height 2788
drag, startPoint x: 341, startPoint y: 425, endPoint x: 469, endPoint y: 427, distance: 128.8
click at [469, 427] on span "Please note: lost tickets will be charged at £17" at bounding box center [388, 428] width 243 height 13
click at [459, 425] on span "Please note: lost tickets will be charged at £17" at bounding box center [388, 428] width 243 height 13
click at [407, 377] on p "Our car park has been accredited with the [PERSON_NAME] award which recognises …" at bounding box center [512, 354] width 490 height 48
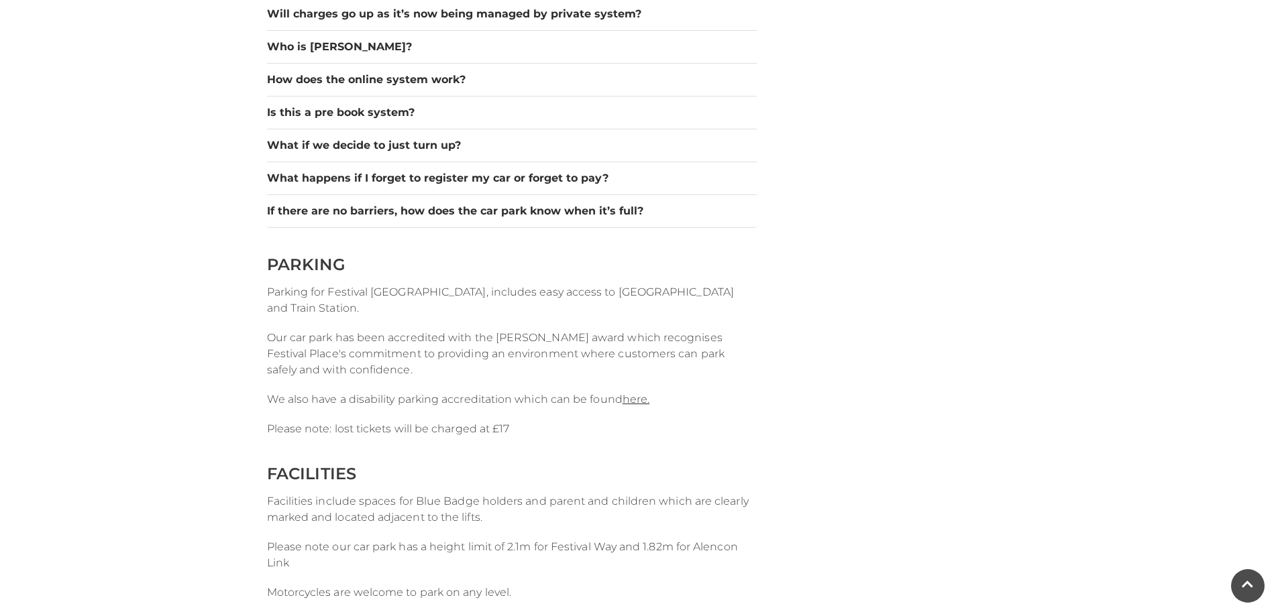
click at [346, 357] on span "Our car park has been accredited with the [PERSON_NAME] award which recognises …" at bounding box center [495, 353] width 457 height 45
click at [335, 310] on span "Parking for Festival [GEOGRAPHIC_DATA], includes easy access to [GEOGRAPHIC_DAT…" at bounding box center [500, 300] width 467 height 29
click at [292, 313] on span "Parking for Festival [GEOGRAPHIC_DATA], includes easy access to [GEOGRAPHIC_DAT…" at bounding box center [500, 300] width 467 height 29
drag, startPoint x: 274, startPoint y: 296, endPoint x: 432, endPoint y: 294, distance: 158.3
click at [432, 294] on span "Parking for Festival [GEOGRAPHIC_DATA], includes easy access to [GEOGRAPHIC_DAT…" at bounding box center [500, 300] width 467 height 29
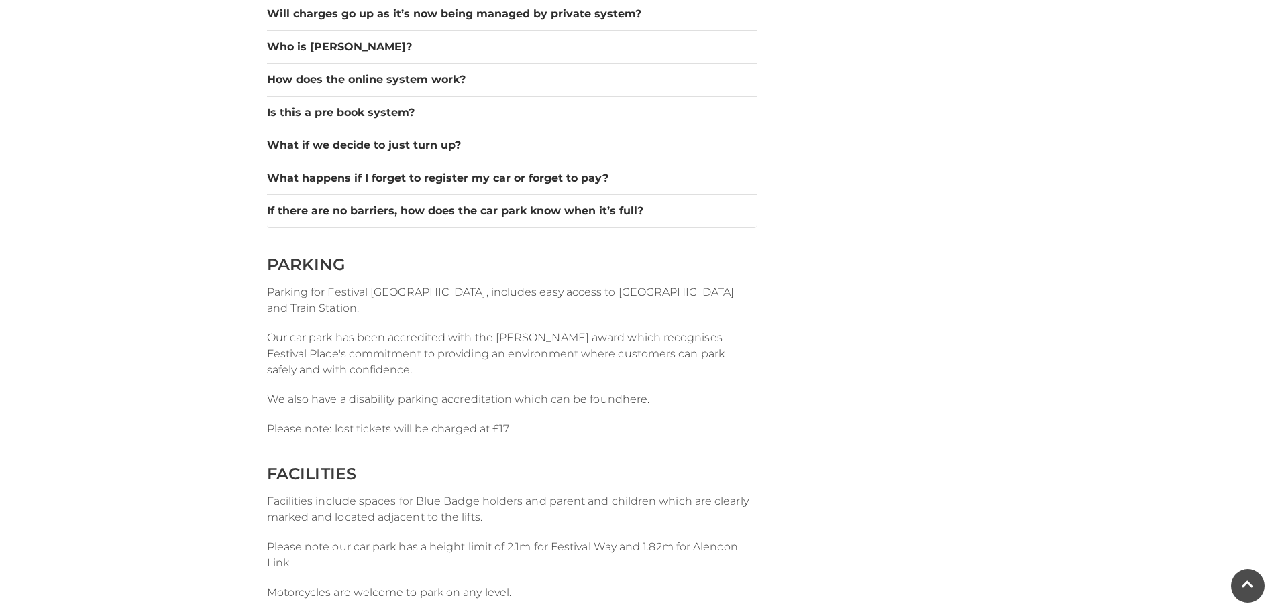
click at [551, 304] on p "Parking for Festival [GEOGRAPHIC_DATA], includes easy access to [GEOGRAPHIC_DAT…" at bounding box center [512, 300] width 490 height 32
click at [469, 305] on p "Parking for Festival [GEOGRAPHIC_DATA], includes easy access to [GEOGRAPHIC_DAT…" at bounding box center [512, 300] width 490 height 32
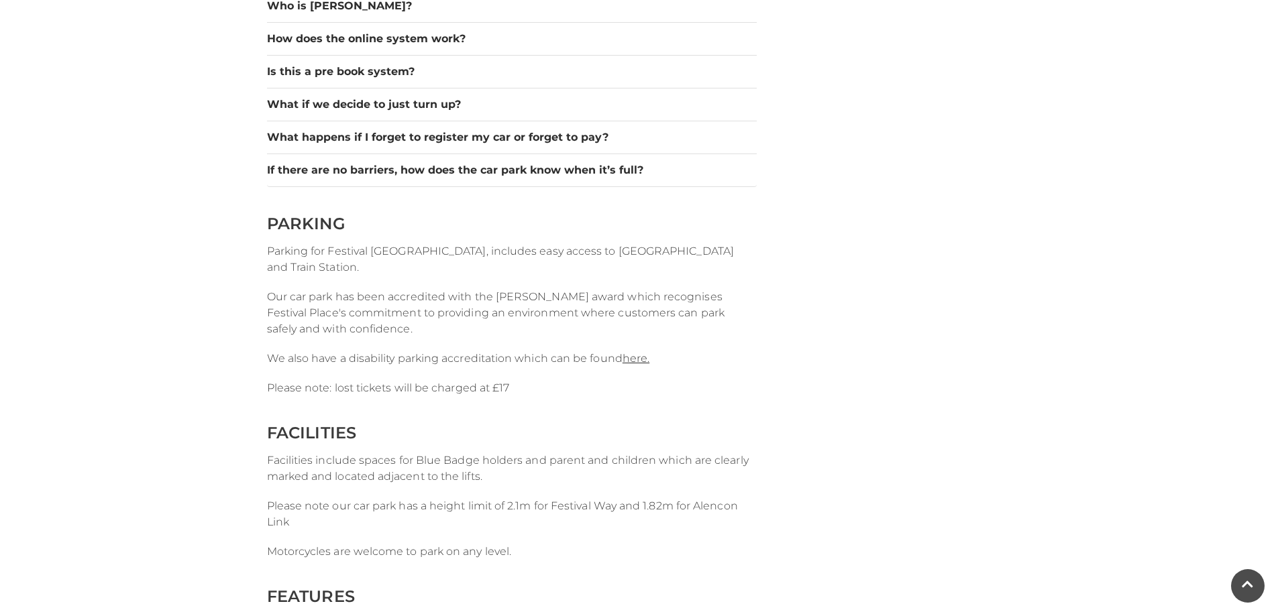
scroll to position [1677, 0]
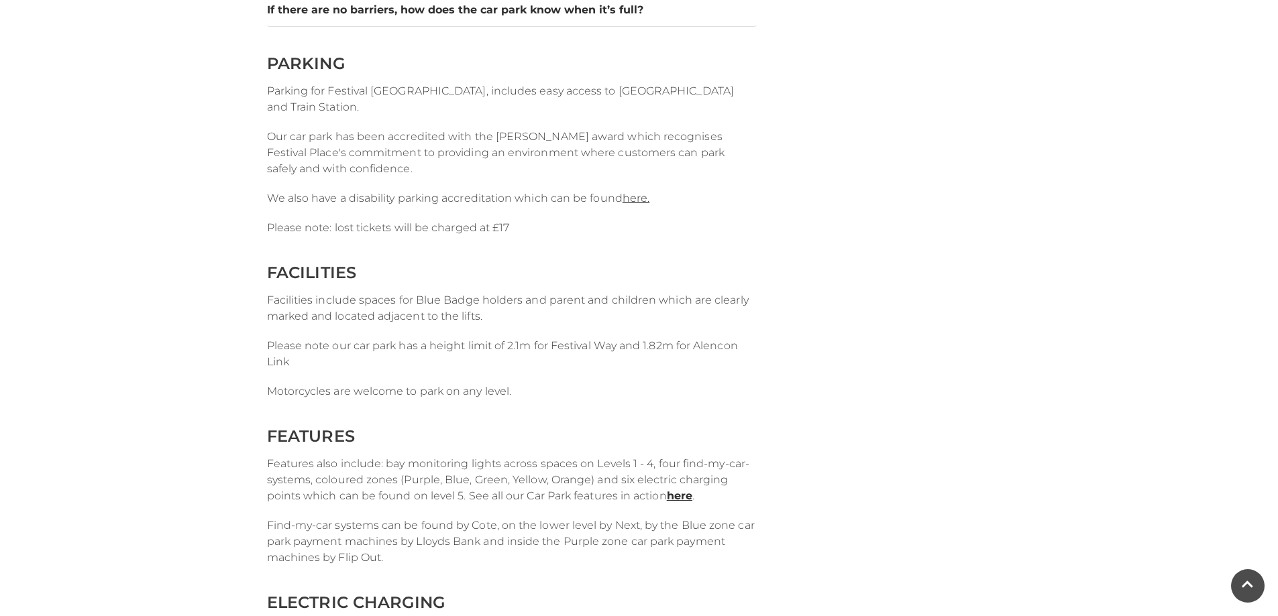
click at [352, 391] on span "Motorcycles are welcome to park on any level." at bounding box center [389, 391] width 245 height 13
click at [383, 359] on p "Please note our car park has a height limit of 2.1m for Festival Way and 1.82m …" at bounding box center [512, 354] width 490 height 32
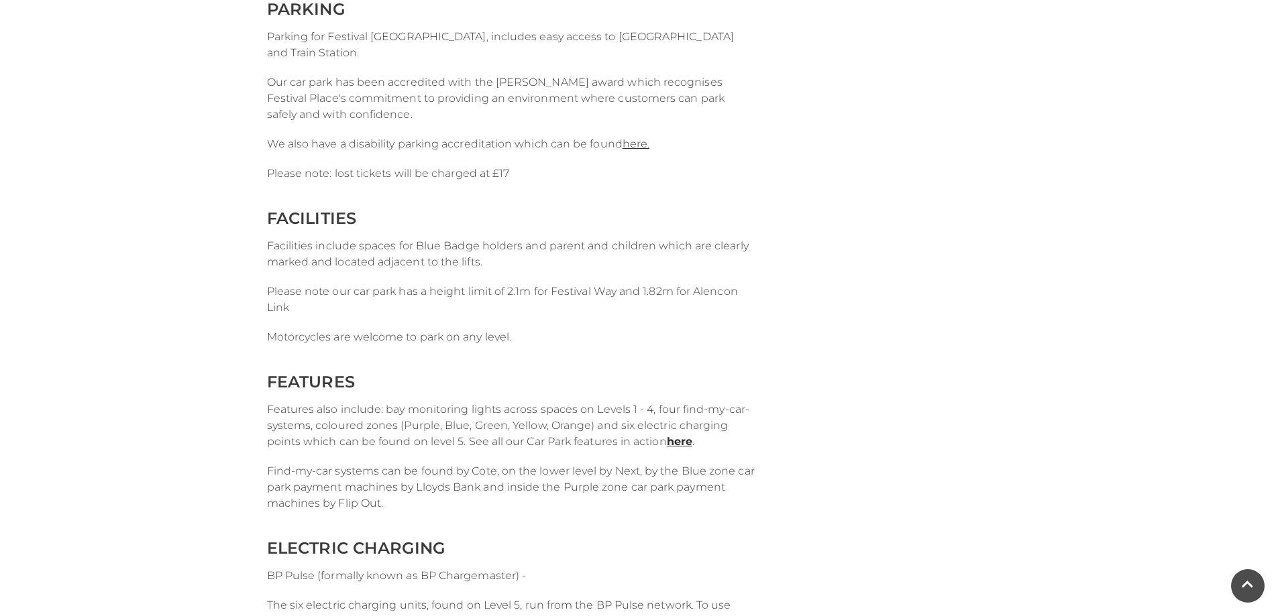
scroll to position [1878, 0]
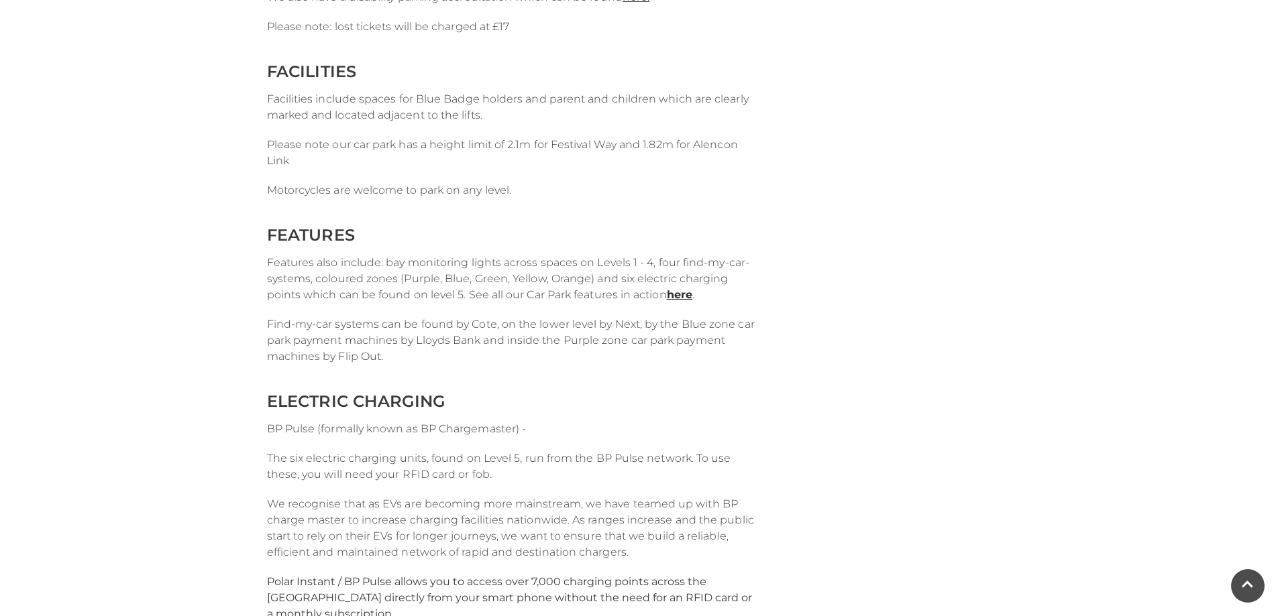
click at [365, 344] on span "Find-my-car systems can be found by Cote, on the lower level by Next, by the Bl…" at bounding box center [511, 340] width 488 height 45
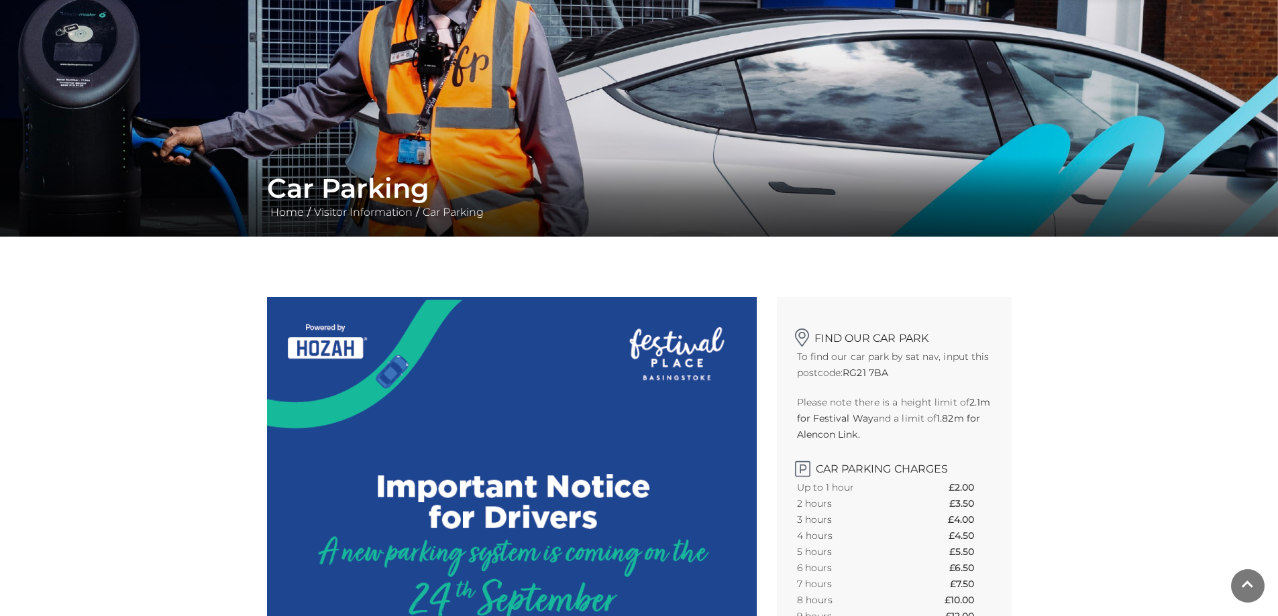
scroll to position [0, 0]
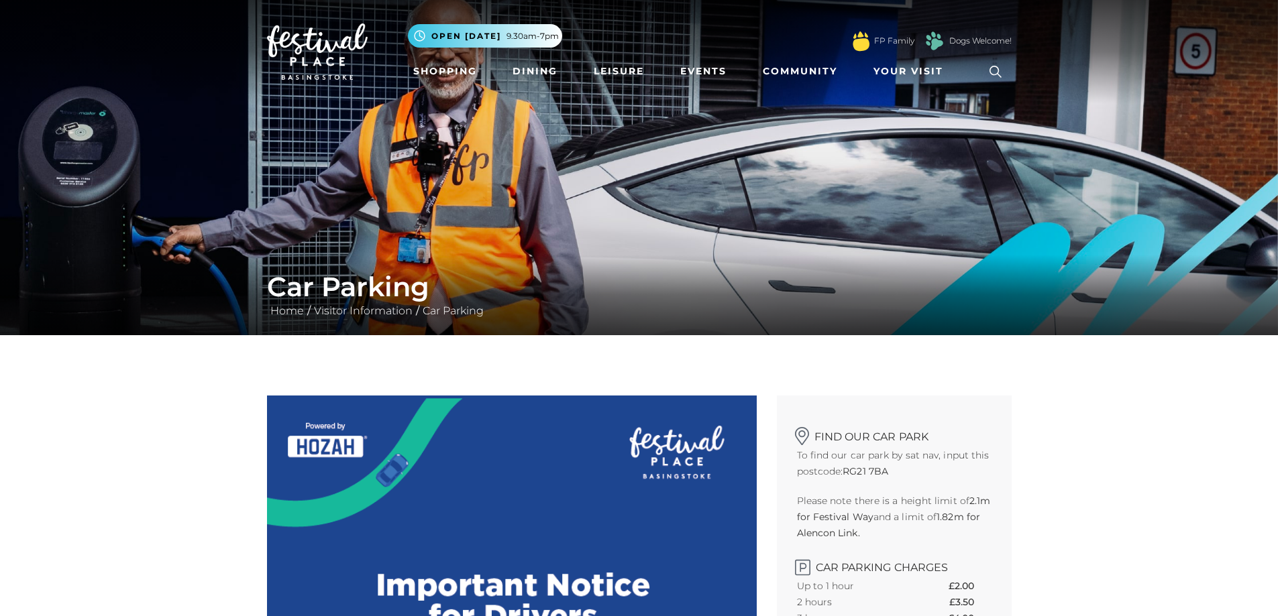
click at [880, 508] on p "Please note there is a height limit of 2.1m for Festival Way and a limit of 1.8…" at bounding box center [894, 517] width 194 height 48
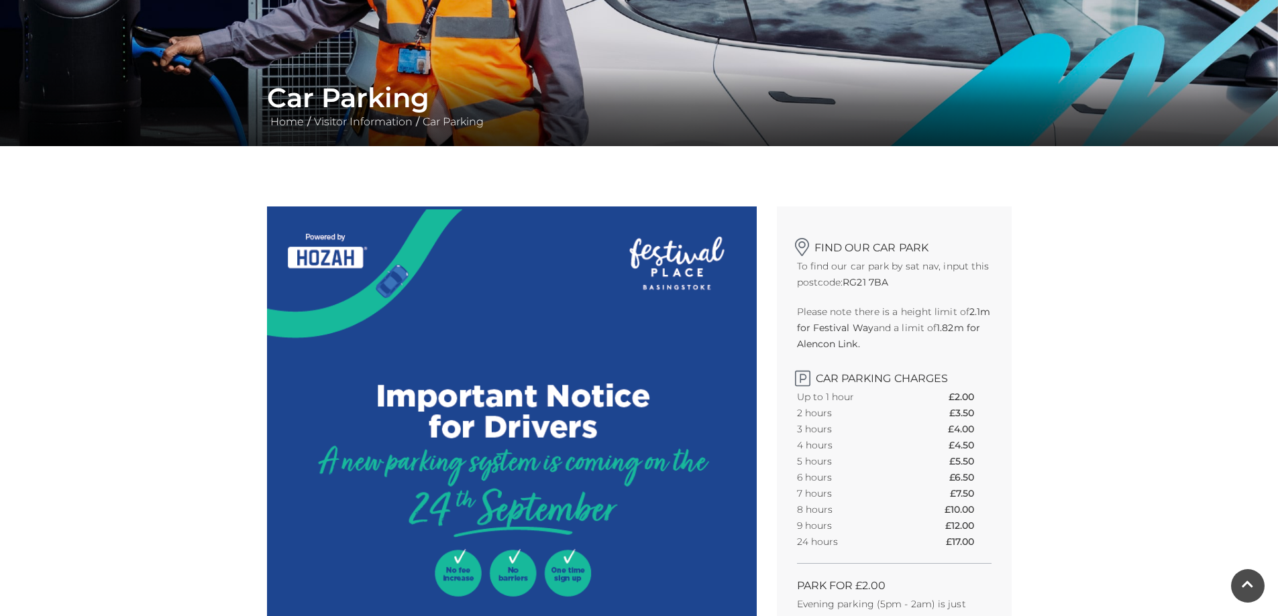
scroll to position [201, 0]
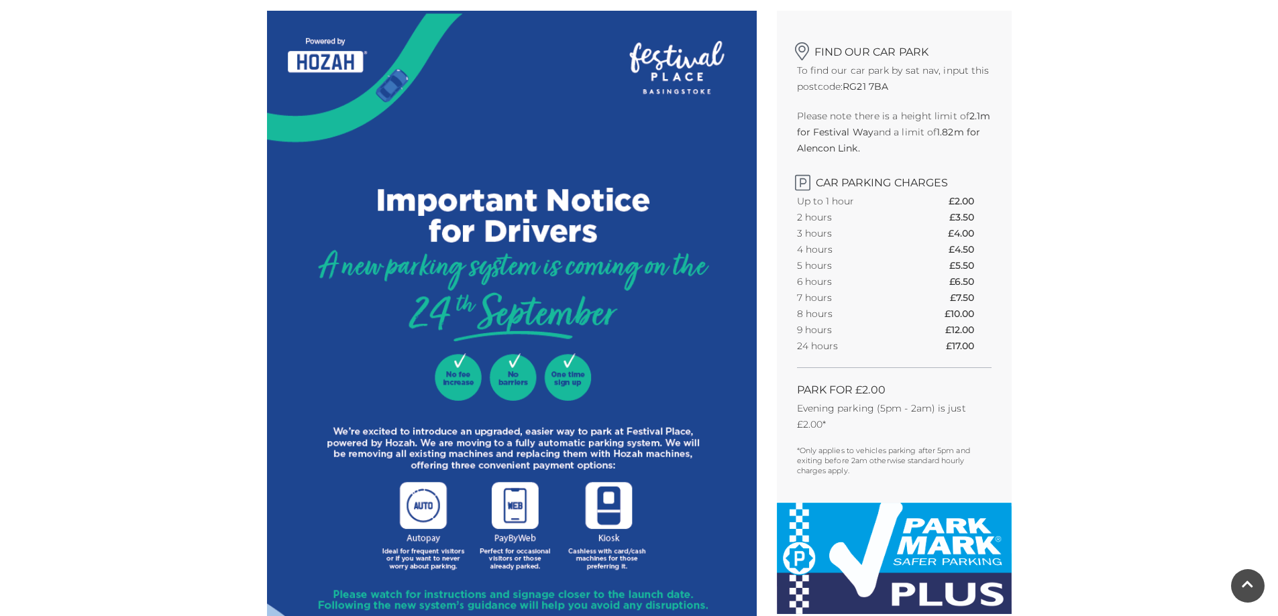
scroll to position [536, 0]
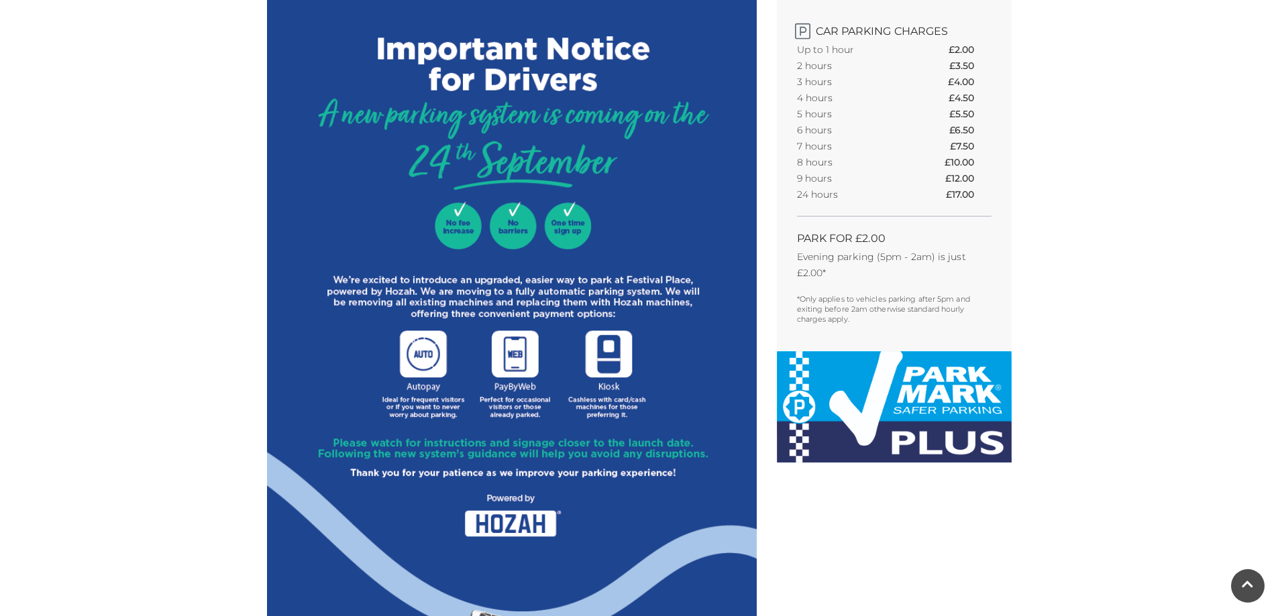
click at [524, 217] on img at bounding box center [512, 254] width 490 height 791
drag, startPoint x: 218, startPoint y: 276, endPoint x: 325, endPoint y: 252, distance: 109.3
click at [504, 290] on img at bounding box center [512, 254] width 490 height 791
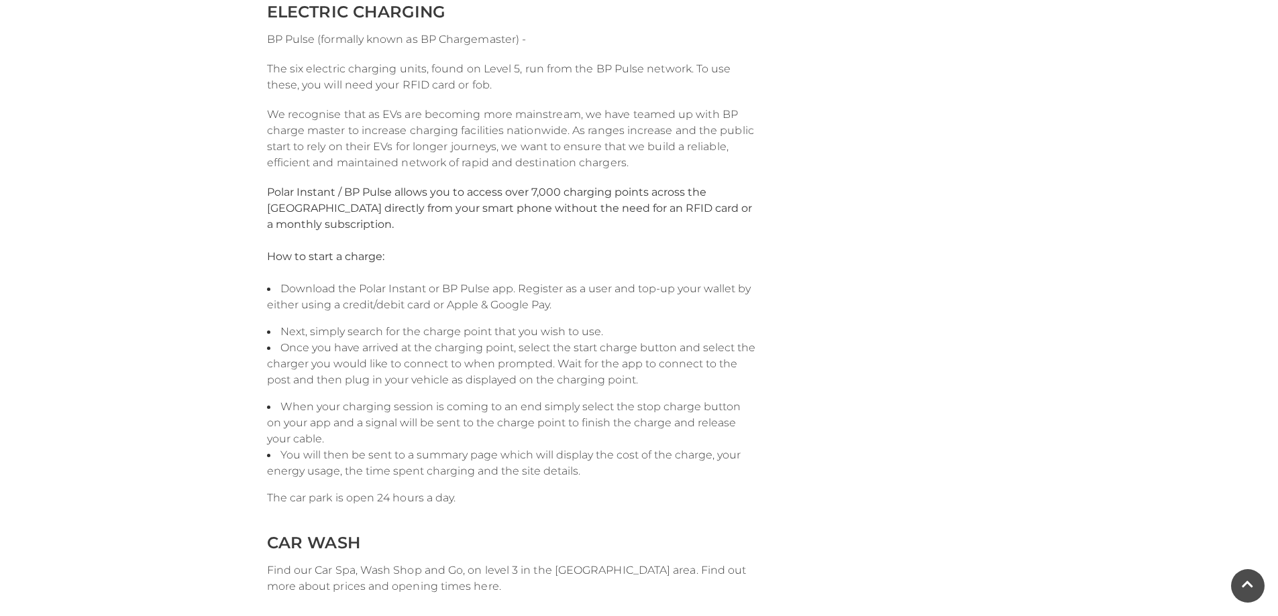
scroll to position [2243, 0]
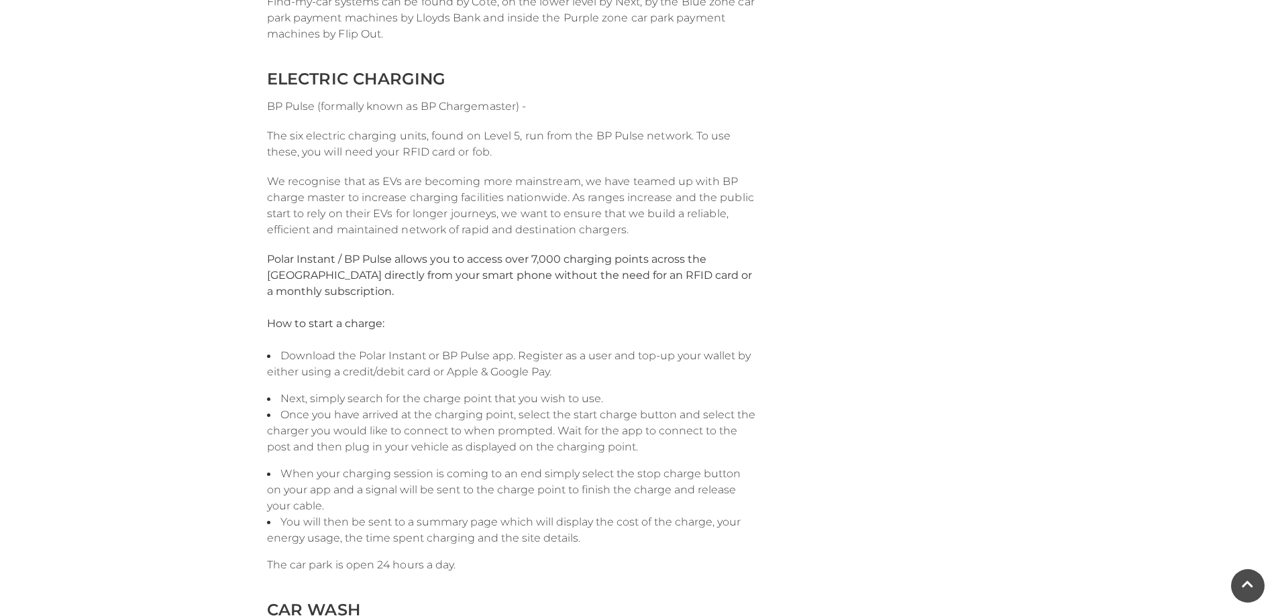
scroll to position [2176, 0]
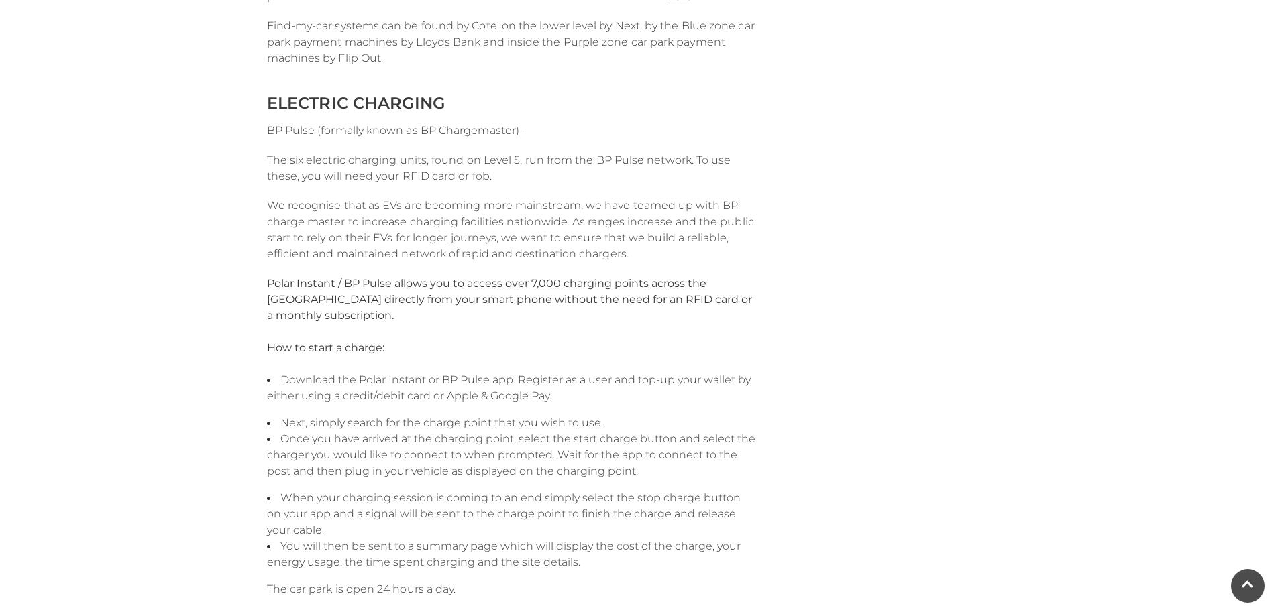
click at [292, 283] on span "Polar Instant / BP Pulse allows you to access over 7,000 charging points across…" at bounding box center [509, 299] width 485 height 45
click at [406, 283] on span "Polar Instant / BP Pulse allows you to access over 7,000 charging points across…" at bounding box center [509, 299] width 485 height 45
click at [526, 286] on span "Polar Instant / BP Pulse allows you to access over 7,000 charging points across…" at bounding box center [509, 299] width 485 height 45
click at [321, 300] on span "Polar Instant / BP Pulse allows you to access over 7,000 charging points across…" at bounding box center [509, 299] width 485 height 45
click at [595, 302] on span "Polar Instant / BP Pulse allows you to access over 7,000 charging points across…" at bounding box center [509, 299] width 485 height 45
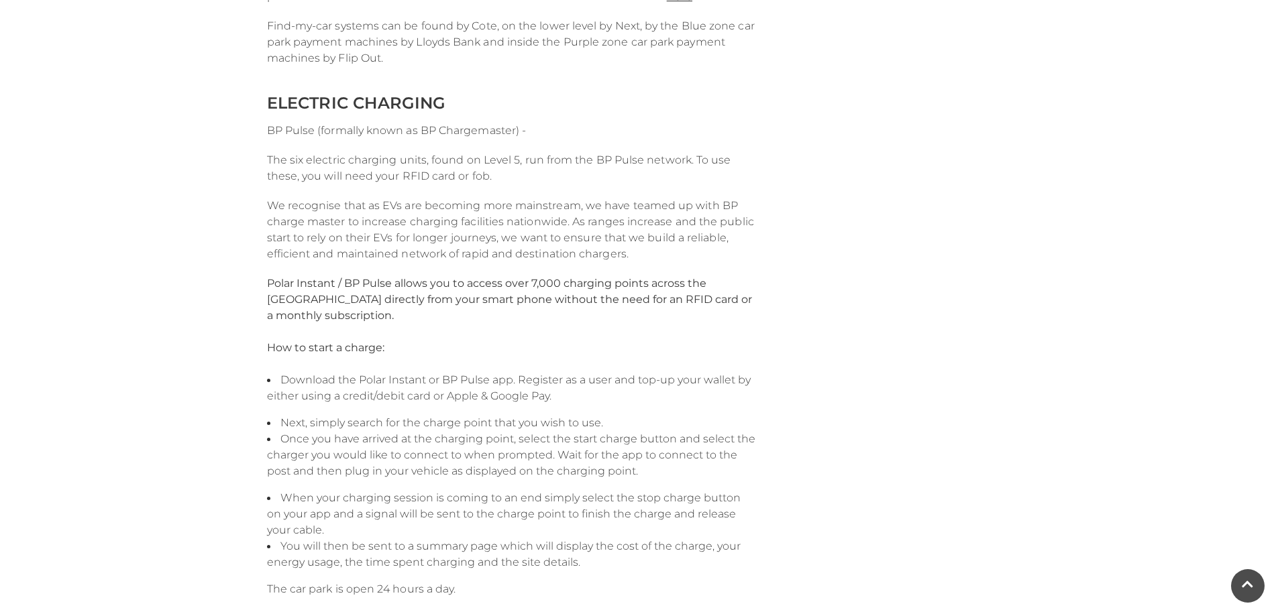
click at [655, 301] on span "Polar Instant / BP Pulse allows you to access over 7,000 charging points across…" at bounding box center [509, 299] width 485 height 45
click at [276, 349] on span "How to start a charge:" at bounding box center [325, 347] width 117 height 13
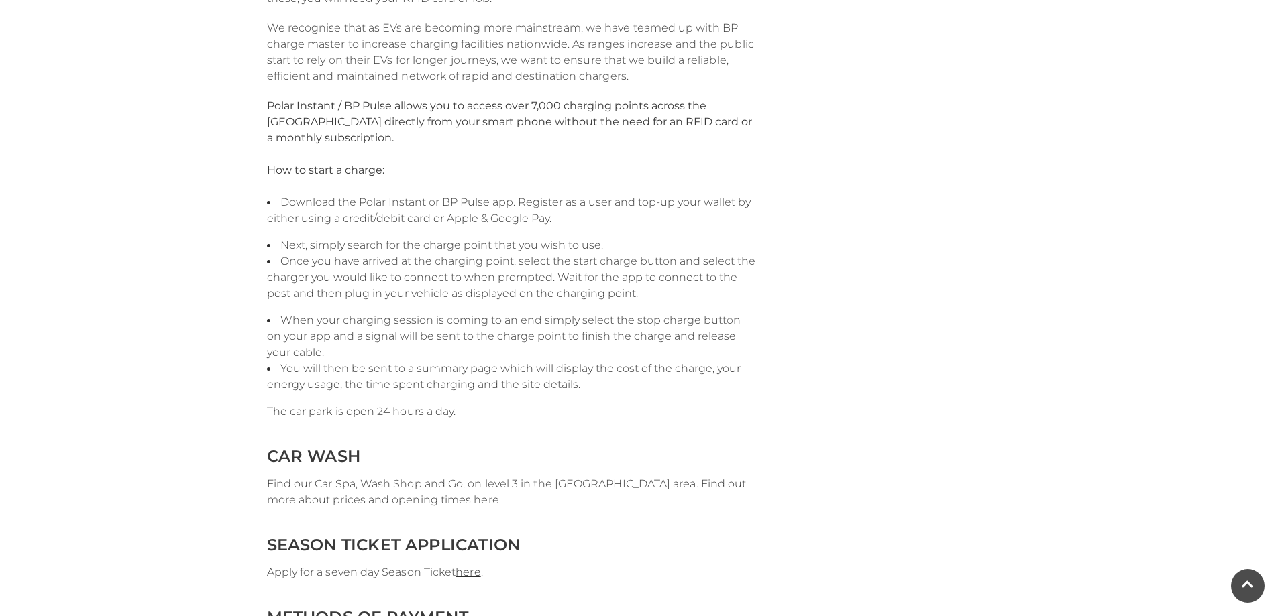
scroll to position [2377, 0]
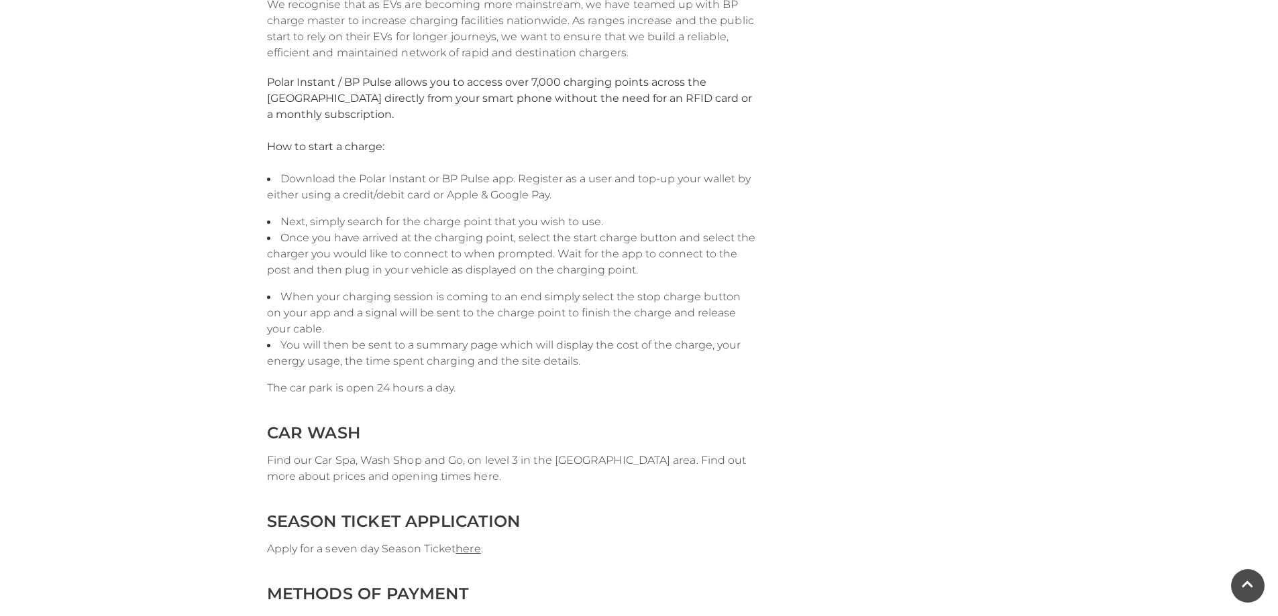
click at [369, 171] on li "Download the Polar Instant or BP Pulse app. Register as a user and top-up your …" at bounding box center [512, 187] width 490 height 32
click at [278, 195] on span "Download the Polar Instant or BP Pulse app. Register as a user and top-up your …" at bounding box center [509, 186] width 484 height 29
click at [575, 268] on span "Once you have arrived at the charging point, select the start charge button and…" at bounding box center [511, 253] width 488 height 45
click at [616, 265] on span "Once you have arrived at the charging point, select the start charge button and…" at bounding box center [511, 253] width 488 height 45
click at [299, 299] on span "When your charging session is coming to an end simply select the stop charge bu…" at bounding box center [503, 312] width 473 height 45
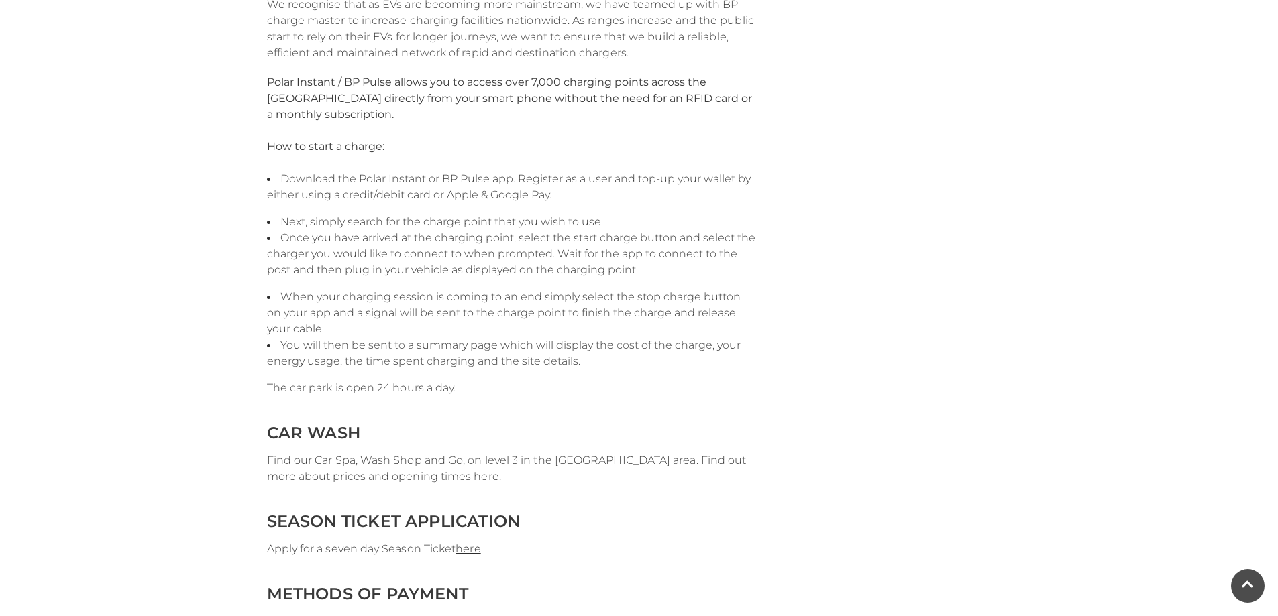
click at [295, 345] on span "You will then be sent to a summary page which will display the cost of the char…" at bounding box center [503, 353] width 473 height 29
click at [524, 343] on span "You will then be sent to a summary page which will display the cost of the char…" at bounding box center [503, 353] width 473 height 29
drag, startPoint x: 428, startPoint y: 362, endPoint x: 475, endPoint y: 361, distance: 47.6
click at [429, 362] on span "You will then be sent to a summary page which will display the cost of the char…" at bounding box center [503, 353] width 473 height 29
click at [568, 362] on span "You will then be sent to a summary page which will display the cost of the char…" at bounding box center [503, 353] width 473 height 29
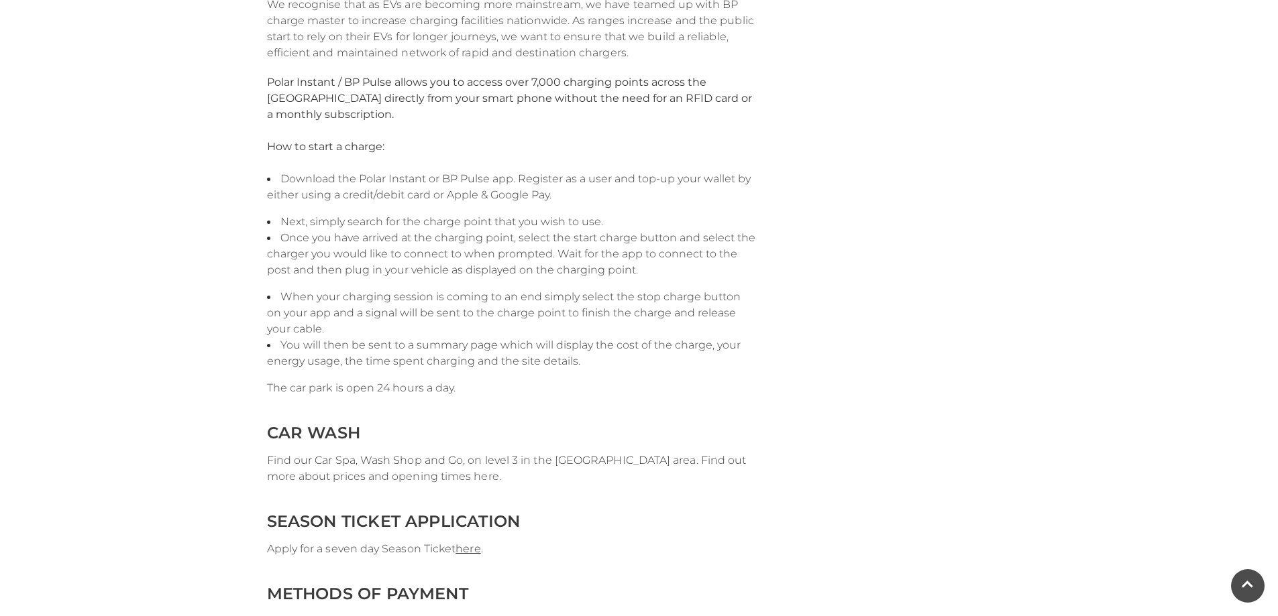
click at [277, 389] on span "The car park is open 24 hours a day." at bounding box center [361, 388] width 189 height 13
drag, startPoint x: 279, startPoint y: 387, endPoint x: 300, endPoint y: 385, distance: 20.9
click at [289, 386] on span "The car park is open 24 hours a day." at bounding box center [361, 388] width 189 height 13
click at [328, 382] on span "The car park is open 24 hours a day." at bounding box center [361, 388] width 189 height 13
drag, startPoint x: 351, startPoint y: 387, endPoint x: 382, endPoint y: 389, distance: 30.9
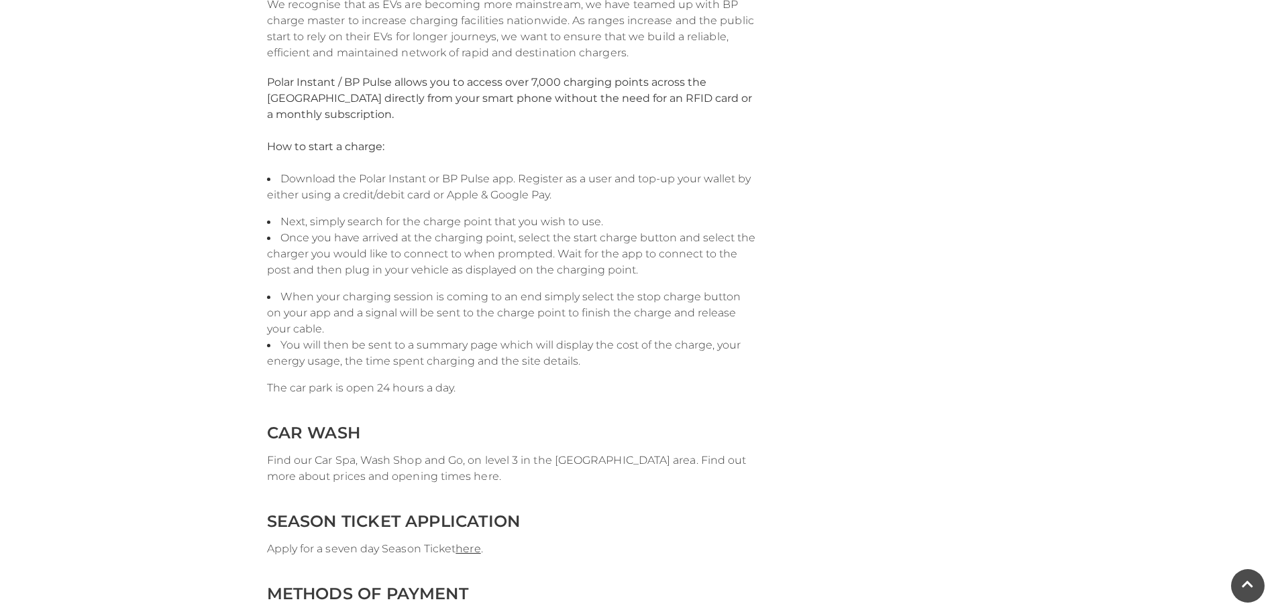
click at [353, 387] on span "The car park is open 24 hours a day." at bounding box center [361, 388] width 189 height 13
click at [383, 389] on span "The car park is open 24 hours a day." at bounding box center [361, 388] width 189 height 13
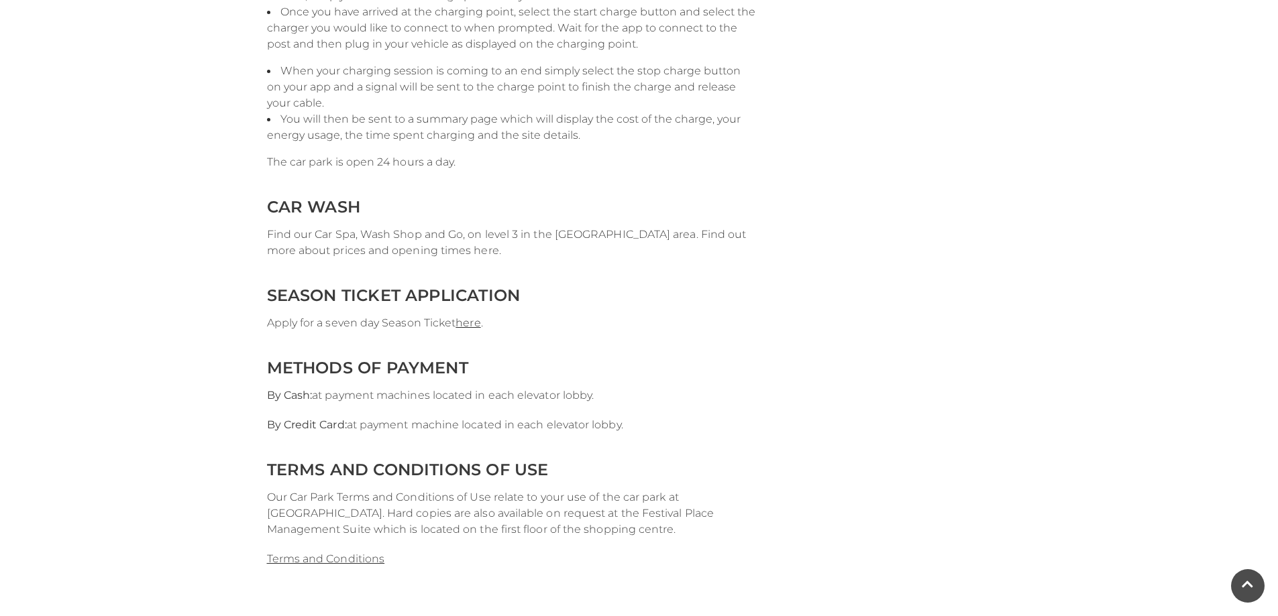
scroll to position [2646, 0]
